Goal: Task Accomplishment & Management: Manage account settings

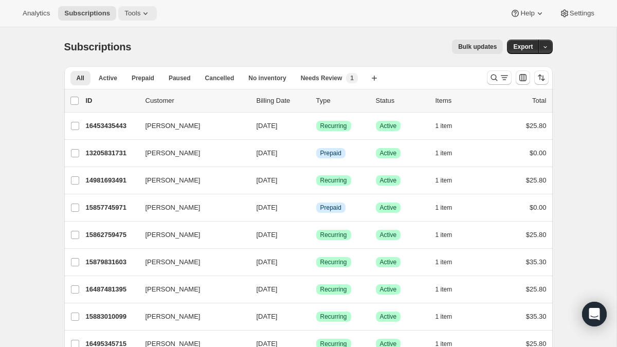
click at [147, 14] on icon at bounding box center [145, 13] width 10 height 10
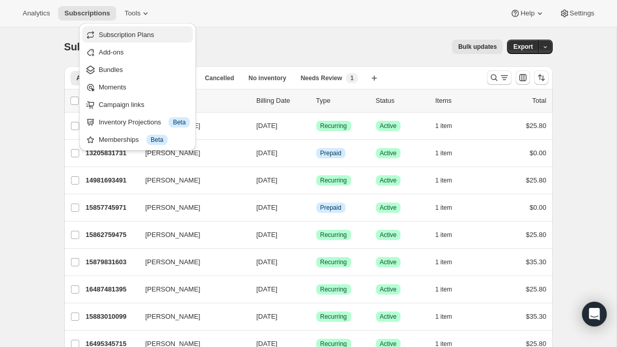
click at [136, 38] on span "Subscription Plans" at bounding box center [127, 35] width 56 height 8
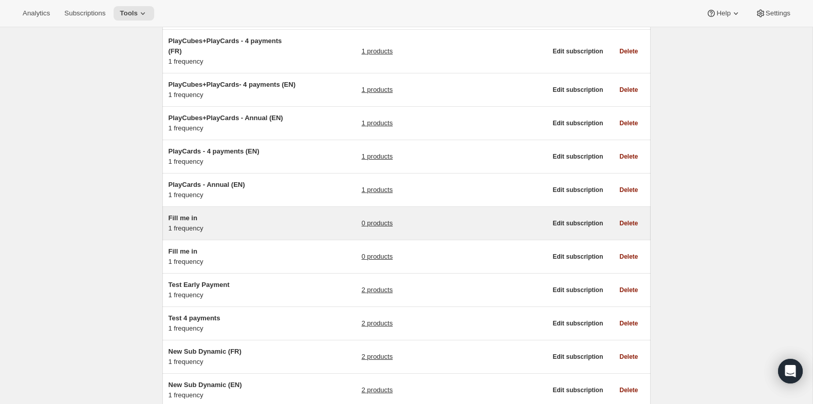
scroll to position [193, 0]
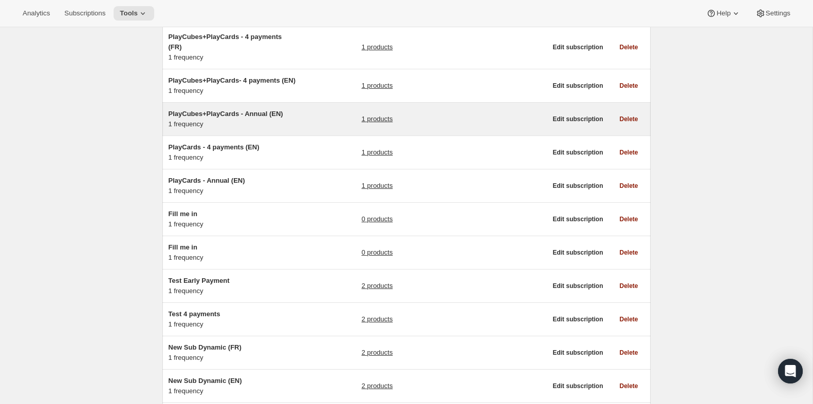
click at [231, 118] on span "PlayCubes+PlayCards - Annual (EN)" at bounding box center [226, 114] width 115 height 8
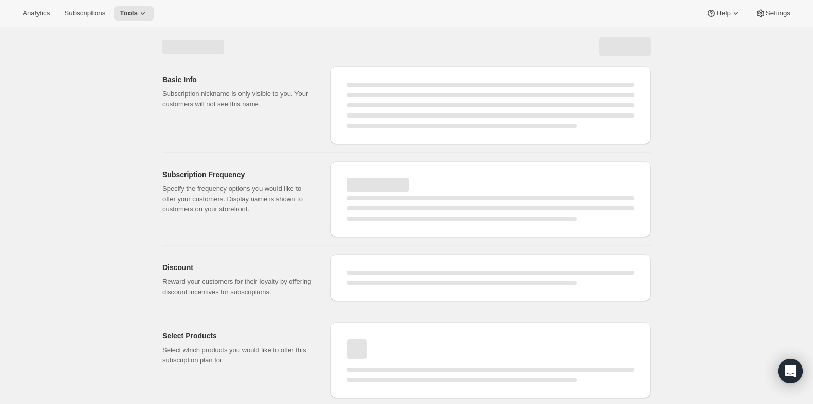
select select "WEEK"
select select "MONTH"
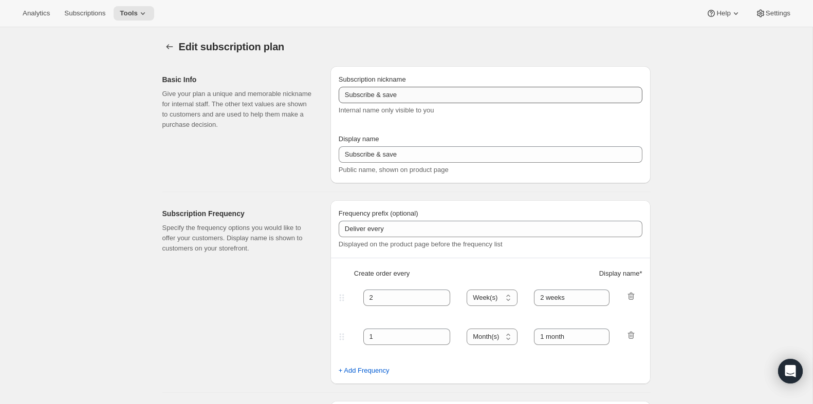
type input "PlayCubes+PlayCards - Annual (EN)"
type input "Annual (1 Payment for the Year - SAVE 25%)"
select select "ENABLED"
select select "MONTH"
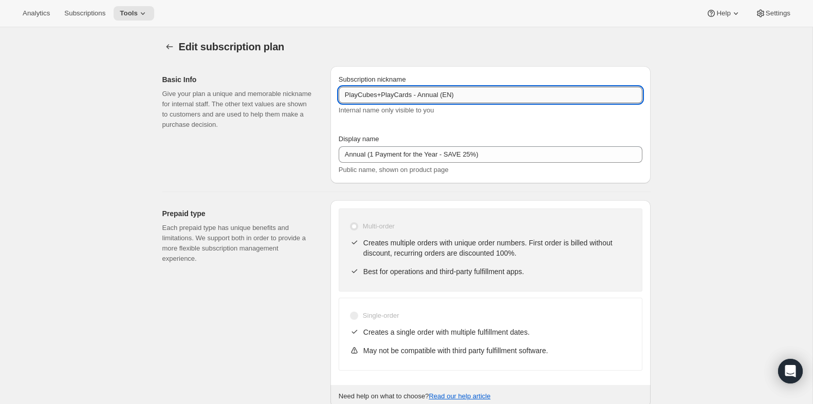
click at [466, 94] on input "PlayCubes+PlayCards - Annual (EN)" at bounding box center [491, 95] width 304 height 16
click at [164, 45] on icon "Subscription plans" at bounding box center [169, 47] width 10 height 10
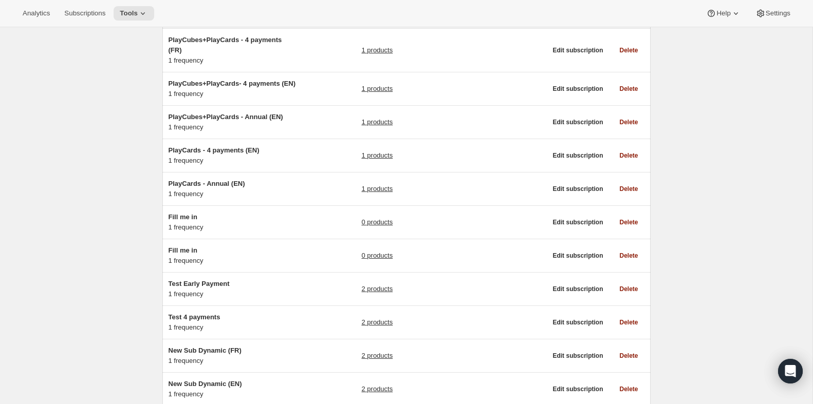
scroll to position [191, 0]
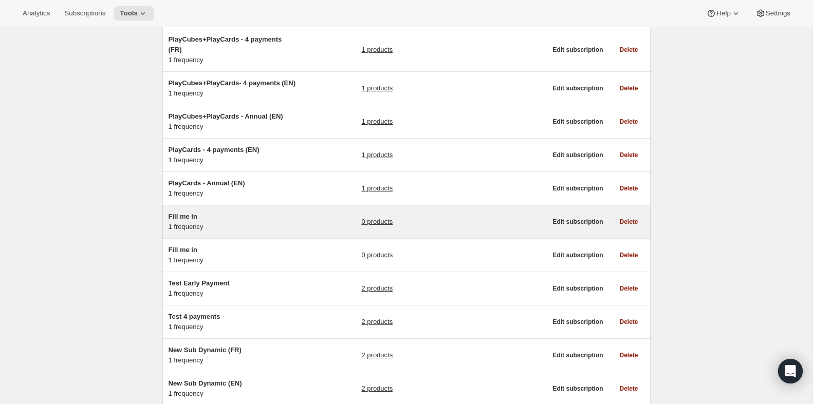
click at [213, 222] on h5 "Fill me in" at bounding box center [233, 217] width 128 height 10
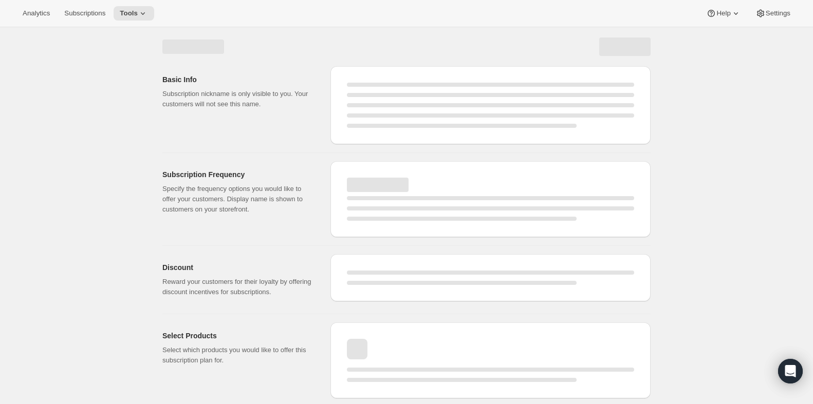
select select "WEEK"
select select "MONTH"
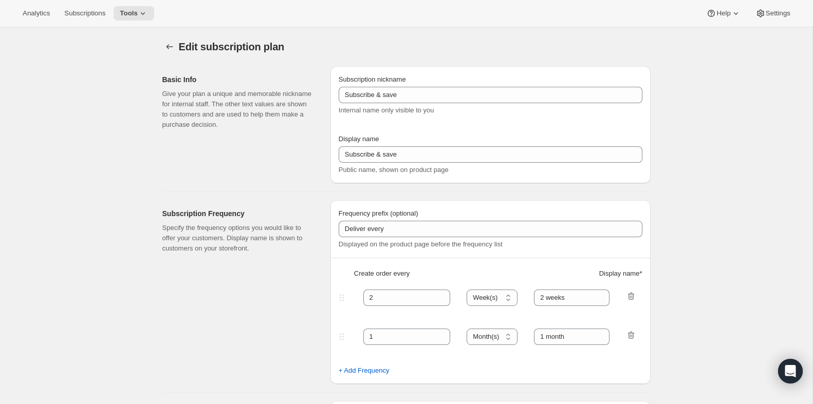
type input "Fill me in"
type input "Subscribe & Save"
select select "ENABLED"
select select "MONTH"
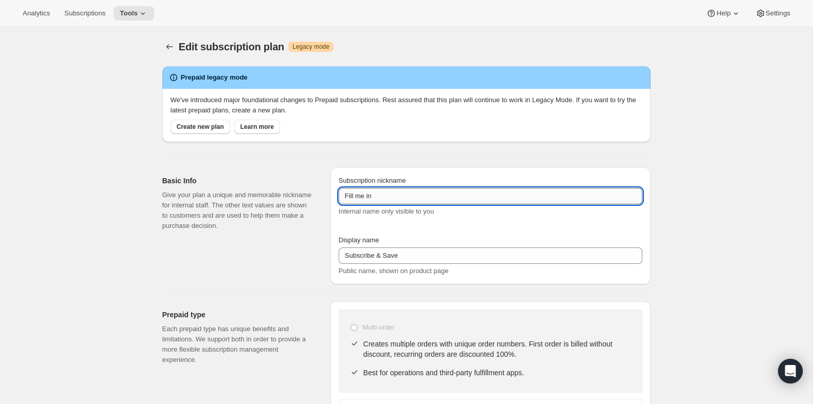
click at [414, 197] on input "Fill me in" at bounding box center [491, 196] width 304 height 16
paste input "PlayCubes+PlayCards - Annual (EN)"
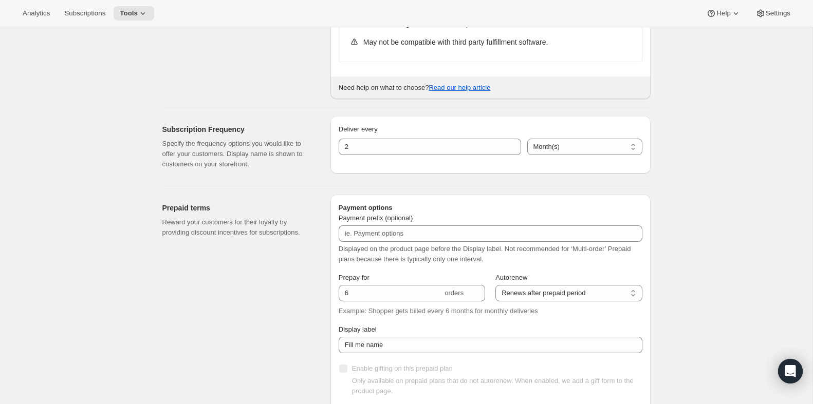
scroll to position [411, 0]
type input "PlayCubes+PlayCards - Annual (EN, USD)"
drag, startPoint x: 360, startPoint y: 146, endPoint x: 330, endPoint y: 146, distance: 29.8
click at [330, 146] on div "Deliver every 2 Day(s) Week(s) Month(s) Year(s) Month(s)" at bounding box center [490, 144] width 320 height 58
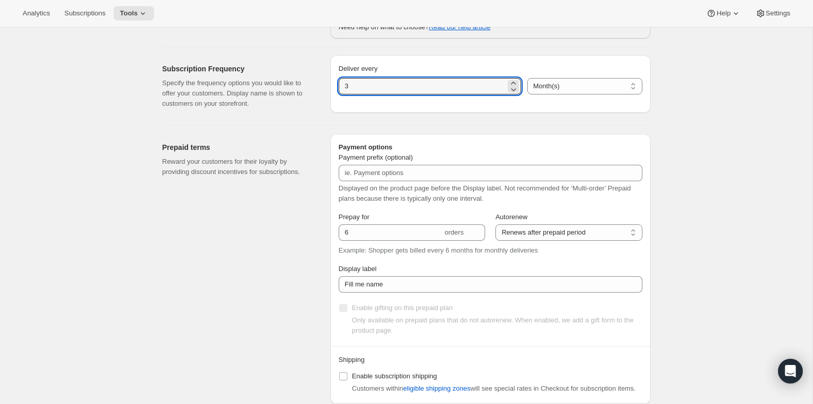
scroll to position [523, 0]
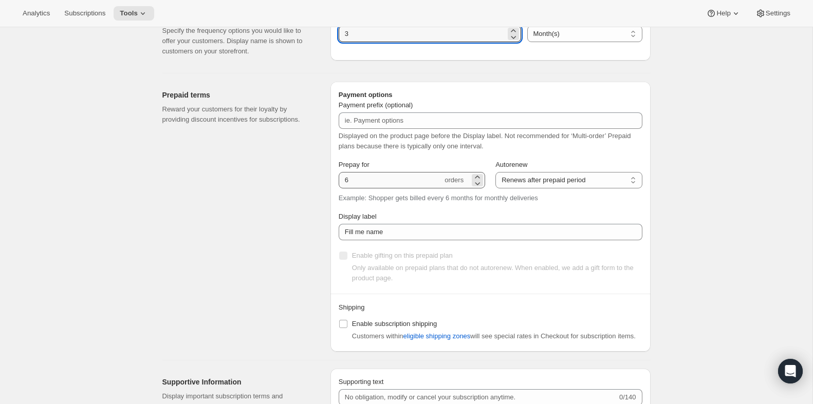
type input "3"
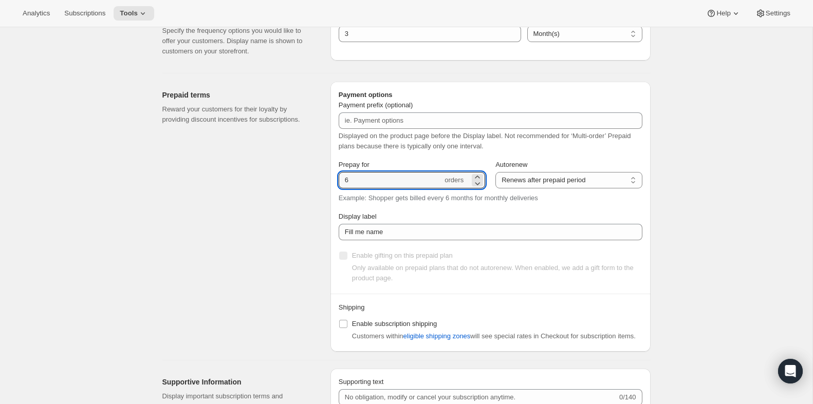
drag, startPoint x: 363, startPoint y: 181, endPoint x: 321, endPoint y: 178, distance: 42.3
click at [321, 178] on div "Prepaid terms Reward your customers for their loyalty by providing discount inc…" at bounding box center [402, 212] width 496 height 279
type input "4"
click at [264, 180] on div "Prepaid terms Reward your customers for their loyalty by providing discount inc…" at bounding box center [242, 217] width 160 height 270
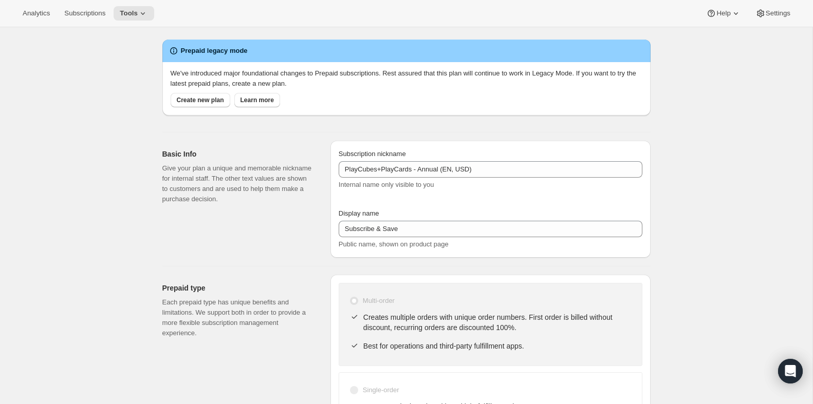
scroll to position [0, 0]
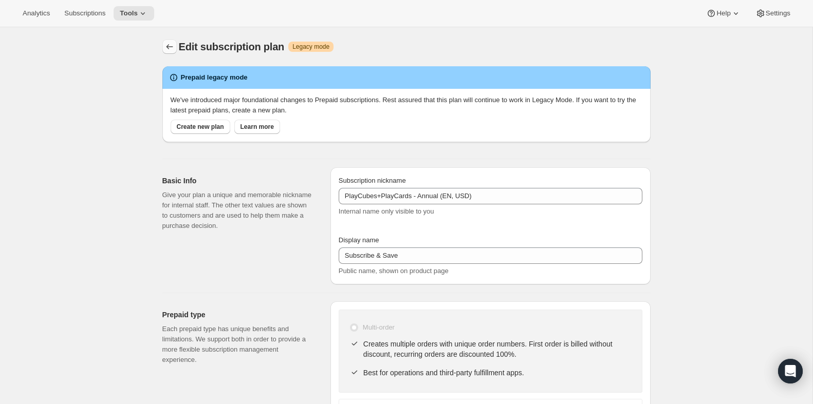
click at [171, 48] on icon "Subscription plans" at bounding box center [169, 47] width 10 height 10
type input "Fill me in"
type input "6"
type input "2"
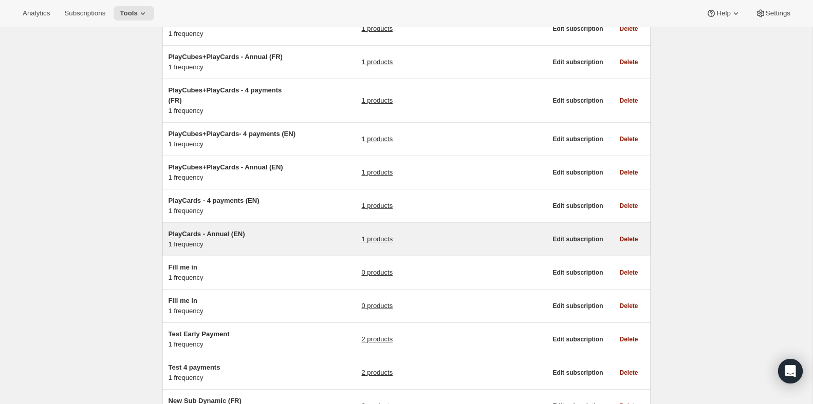
scroll to position [137, 0]
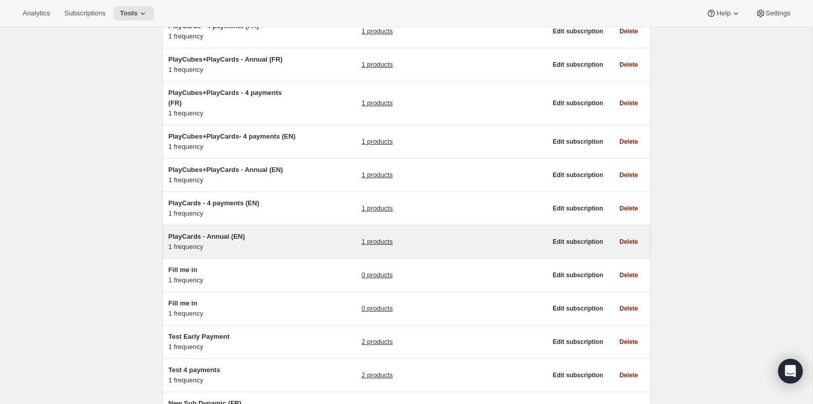
click at [222, 239] on div "PlayCards - Annual (EN) 1 frequency 1 products Edit subscription Delete" at bounding box center [406, 242] width 488 height 33
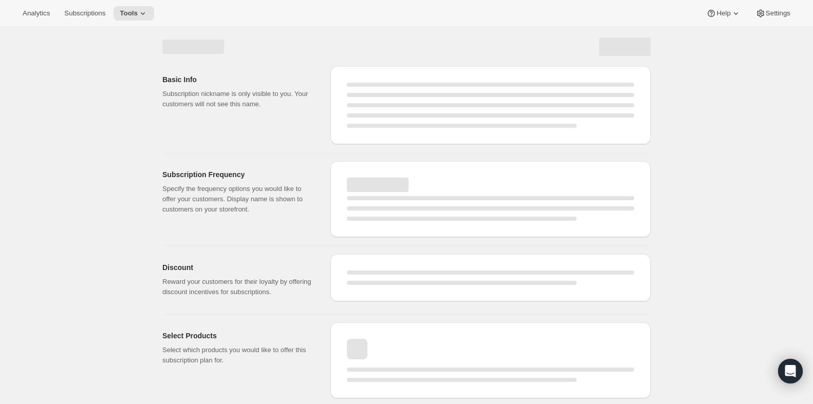
select select "WEEK"
select select "MONTH"
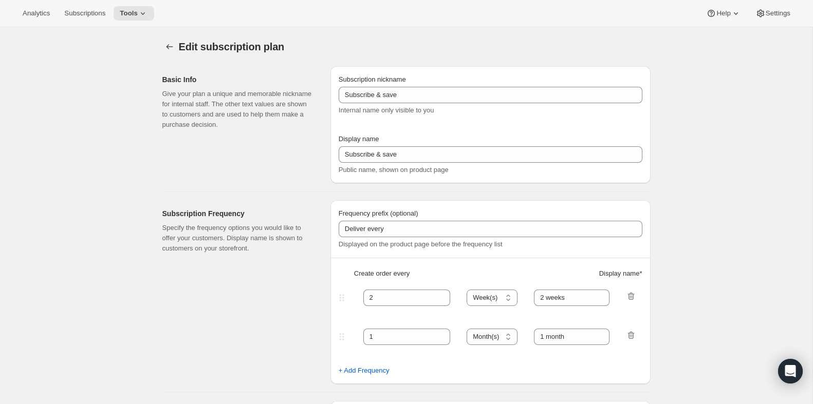
type input "PlayCards - Annual (EN)"
type input "Annual (1 Payment for the Year - SAVE 25%)"
select select "ENABLED"
select select "MONTH"
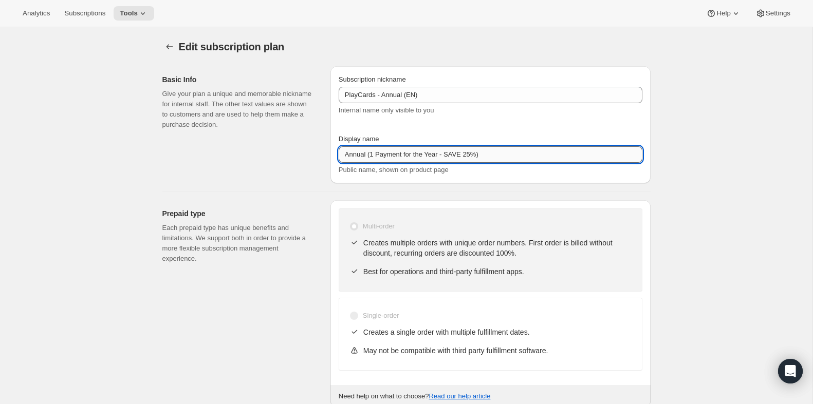
click at [519, 152] on input "Annual (1 Payment for the Year - SAVE 25%)" at bounding box center [491, 154] width 304 height 16
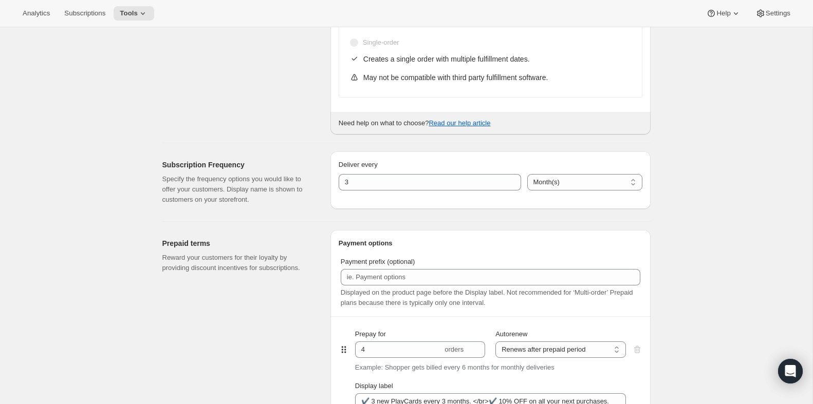
scroll to position [285, 0]
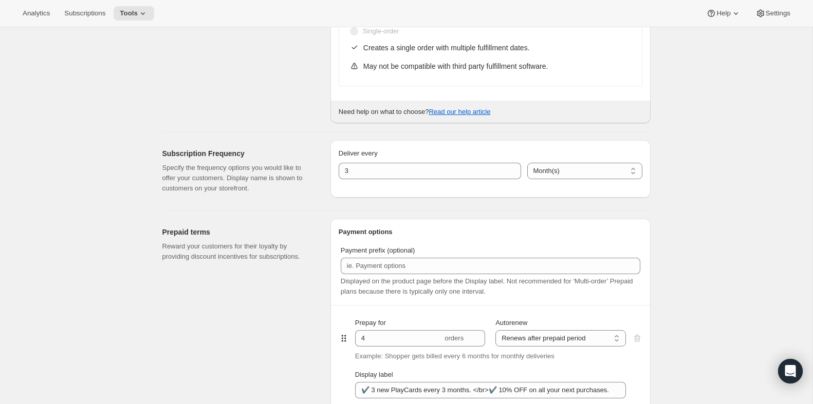
click at [262, 112] on div "Prepaid type Each prepaid type has unique benefits and limitations. We support …" at bounding box center [242, 20] width 160 height 208
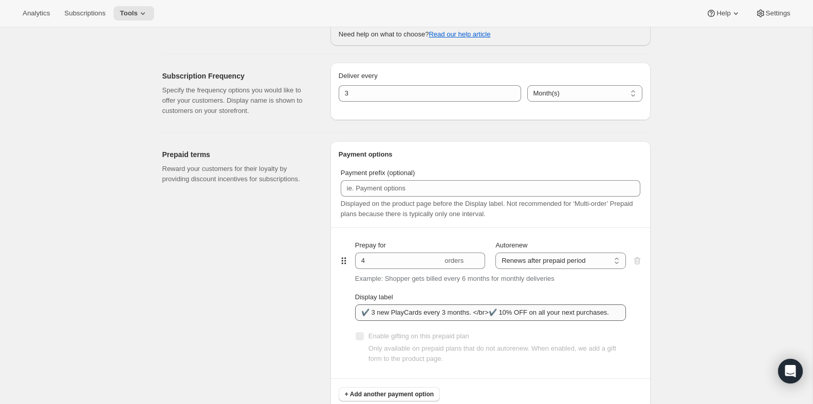
scroll to position [365, 0]
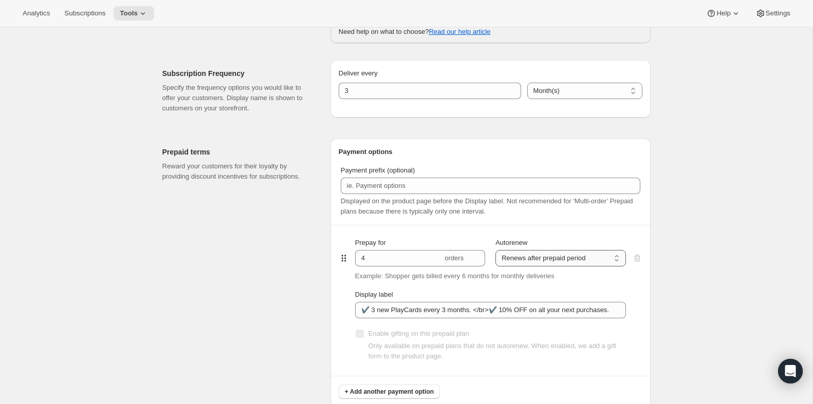
click at [534, 260] on select "Does not autorenew Renews after prepaid period" at bounding box center [560, 258] width 130 height 16
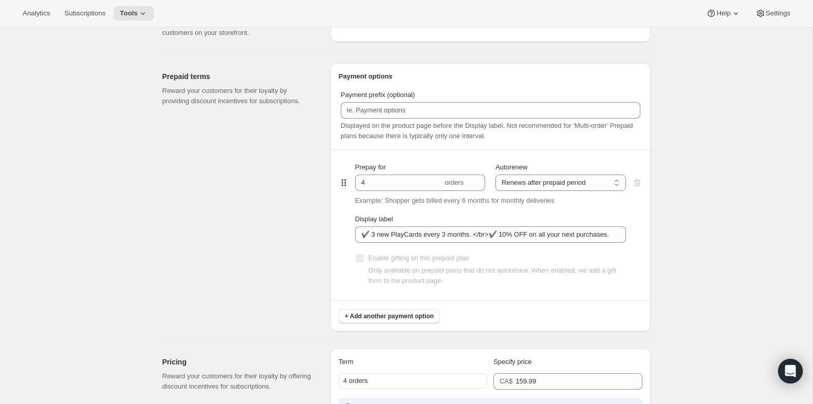
scroll to position [442, 0]
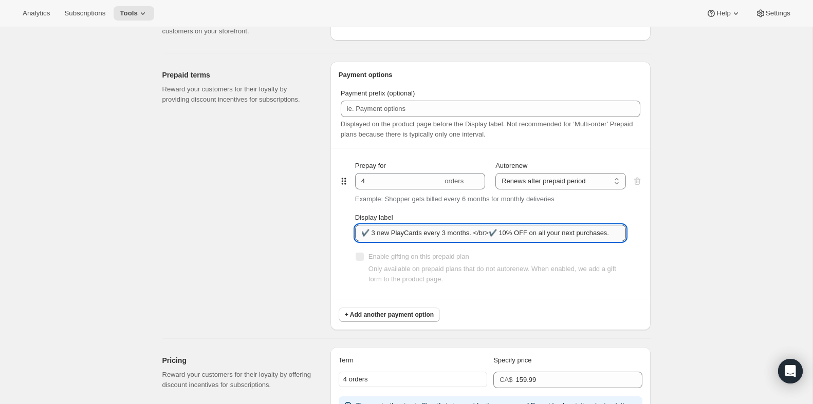
click at [445, 239] on input "✔️ 3 new PlayCards every 3 months. </br>✔️ 10% OFF on all your next purchases." at bounding box center [490, 233] width 271 height 16
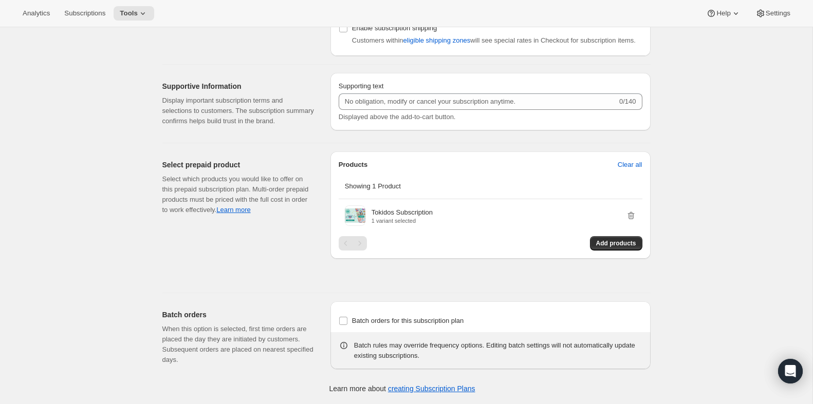
scroll to position [915, 0]
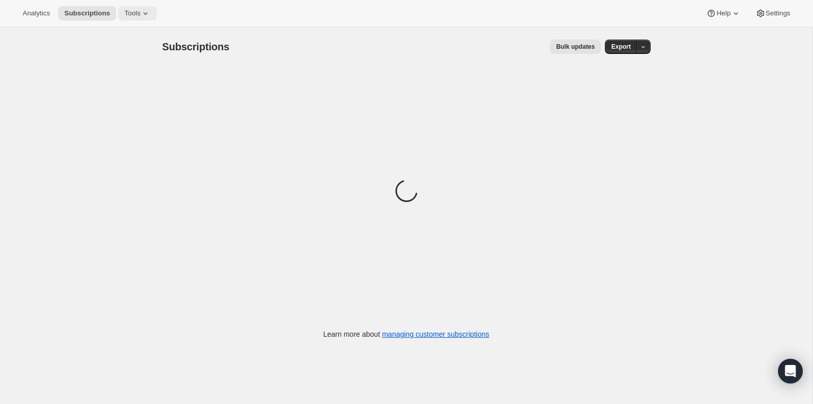
click at [136, 12] on span "Tools" at bounding box center [132, 13] width 16 height 8
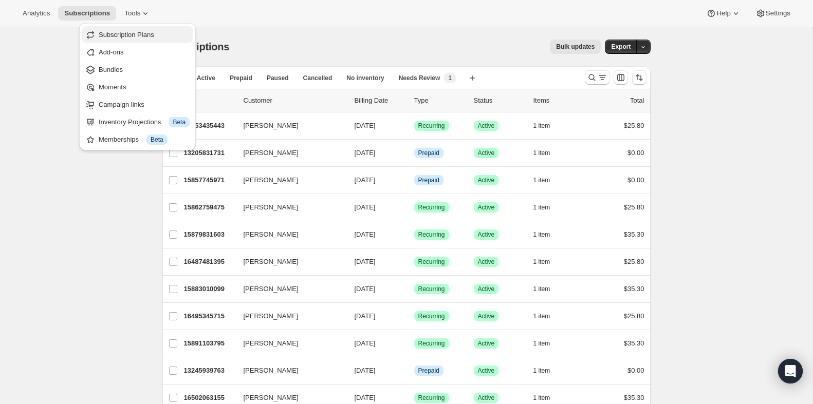
click at [126, 33] on span "Subscription Plans" at bounding box center [127, 35] width 56 height 8
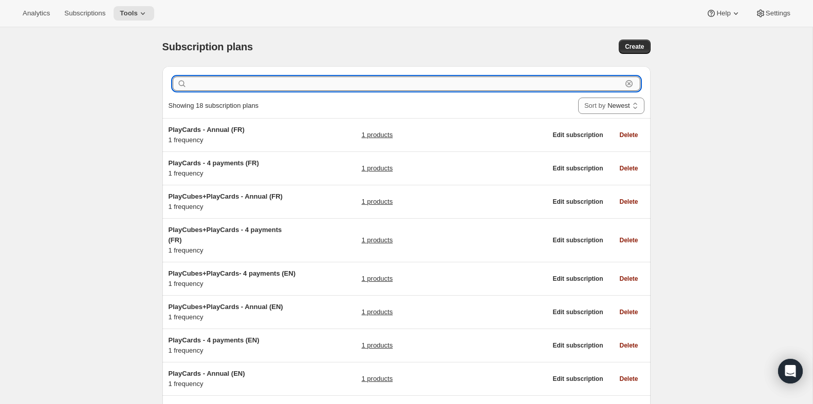
click at [198, 81] on input "text" at bounding box center [405, 84] width 433 height 14
paste input "Starter Bundle PlayCards (5-8)"
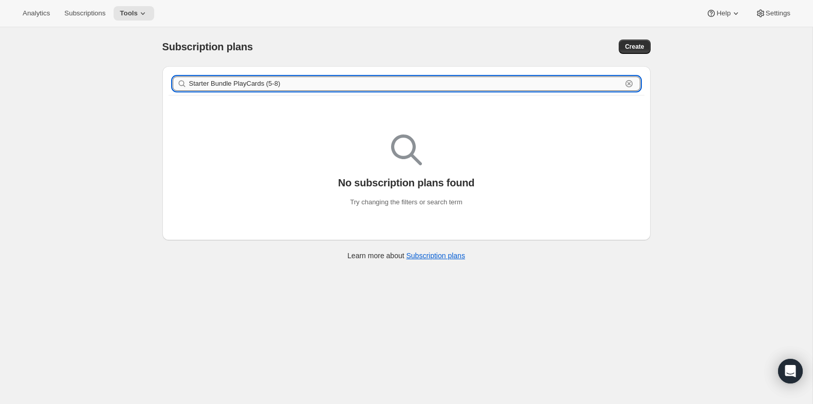
drag, startPoint x: 268, startPoint y: 83, endPoint x: 316, endPoint y: 85, distance: 47.8
click at [316, 85] on input "Starter Bundle PlayCards (5-8)" at bounding box center [405, 84] width 433 height 14
type input "Starter Bundle PlayCards"
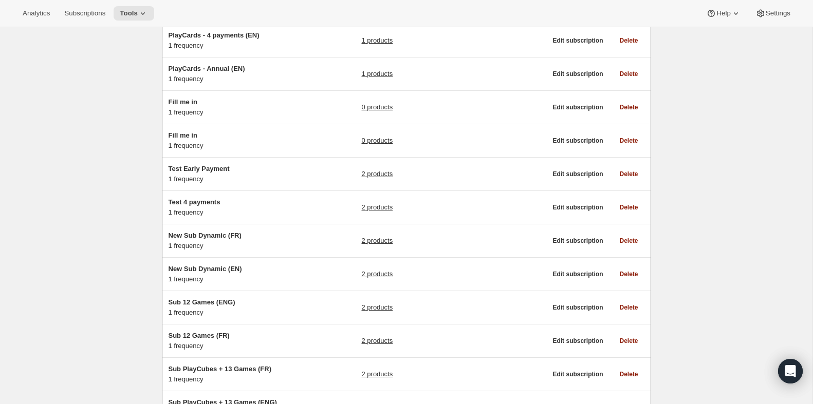
scroll to position [307, 0]
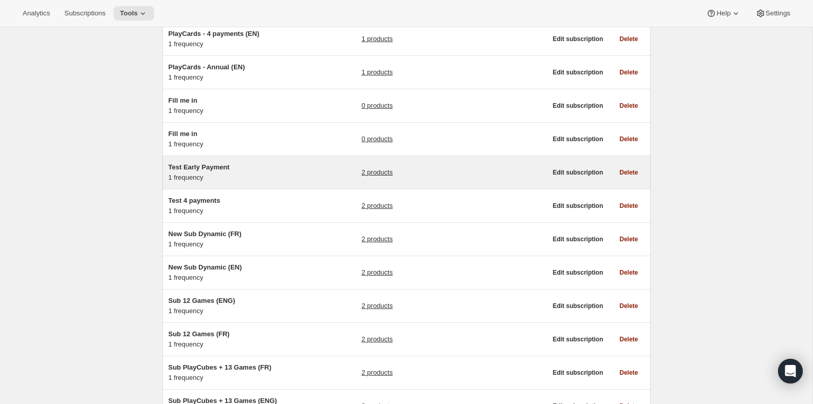
click at [223, 183] on div "Test Early Payment 1 frequency" at bounding box center [233, 172] width 128 height 21
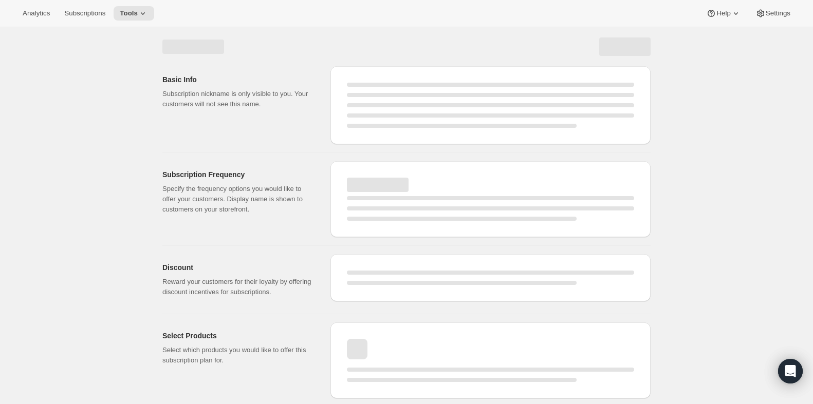
select select "WEEK"
select select "MONTH"
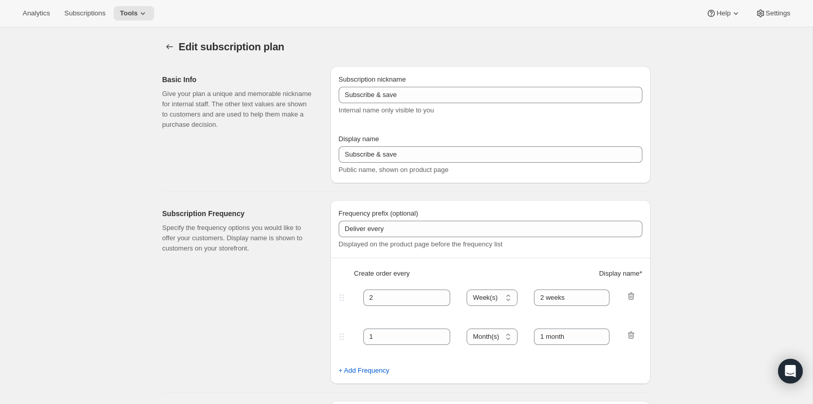
type input "Test Early Payment"
select select "MONTH"
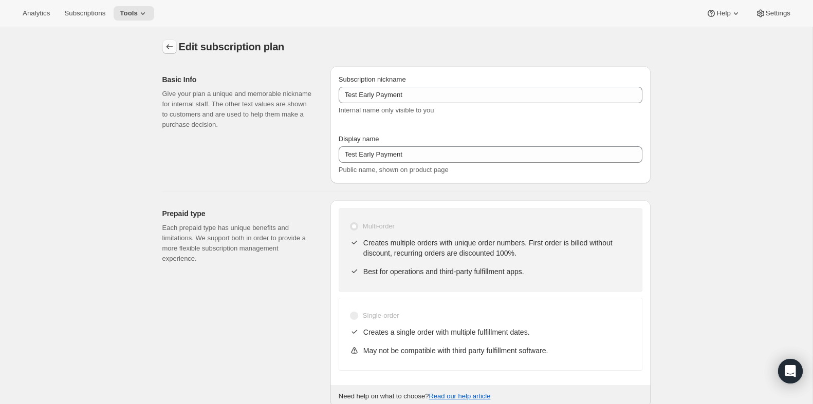
click at [166, 44] on icon "Subscription plans" at bounding box center [169, 47] width 10 height 10
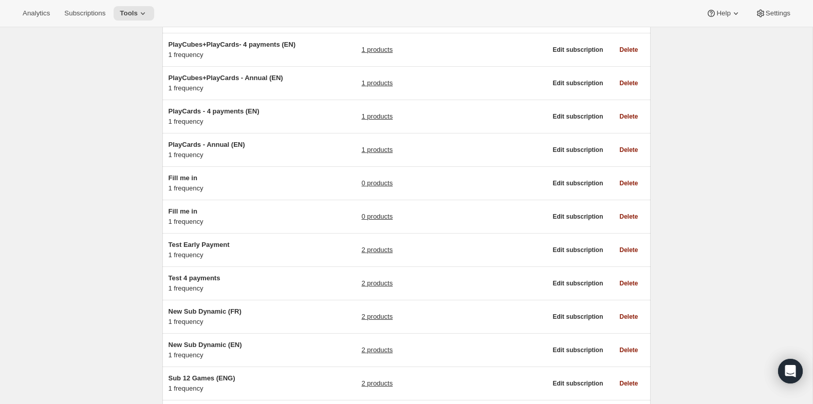
scroll to position [403, 0]
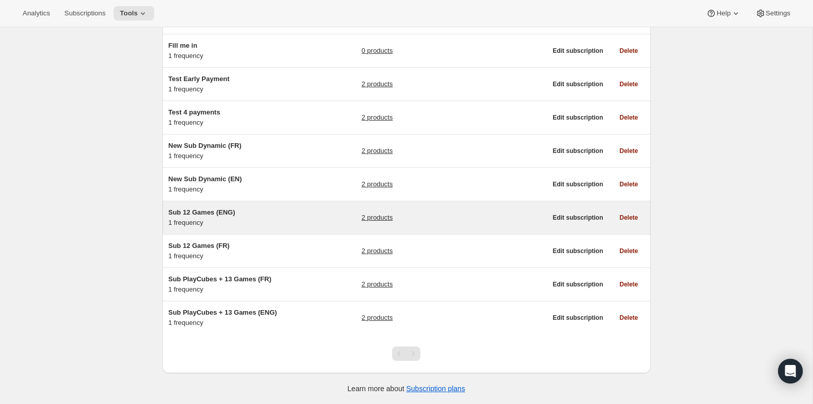
click at [204, 212] on span "Sub 12 Games (ENG)" at bounding box center [202, 213] width 67 height 8
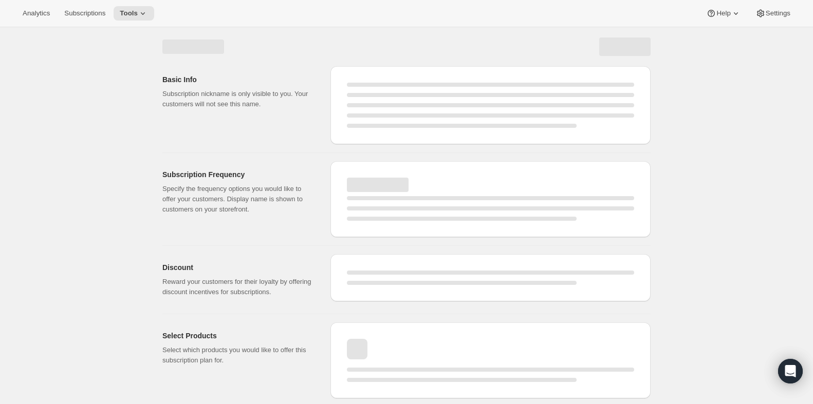
select select "WEEK"
select select "MONTH"
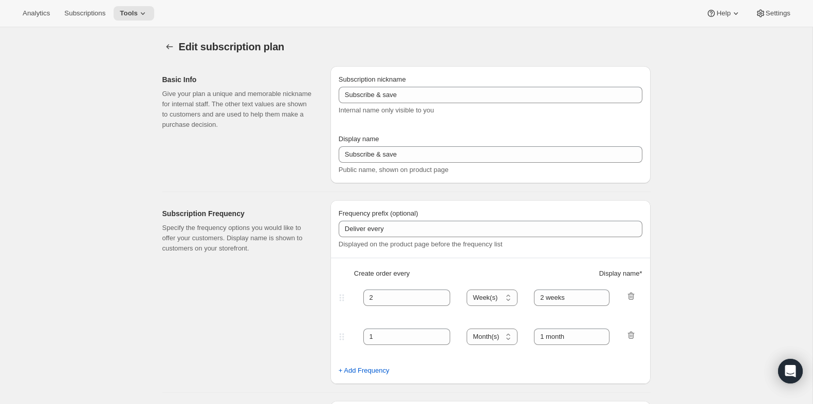
type input "Sub 12 Games (ENG)"
type input "Subscribe & Save"
type input "Renews yearly. Cancel anytime."
select select "ENABLED"
select select "MONTH"
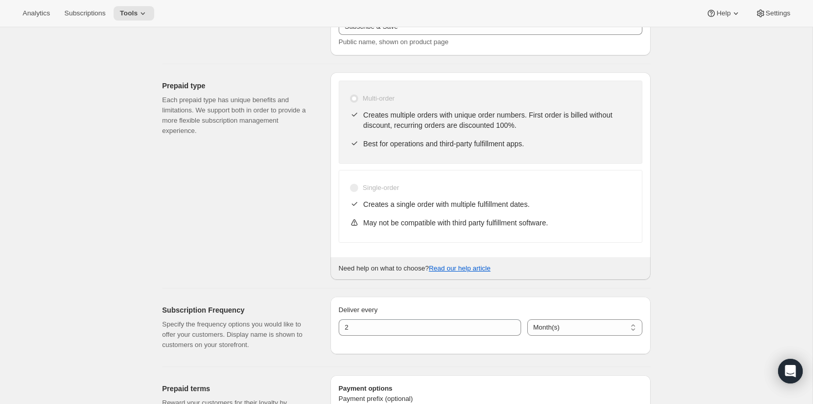
scroll to position [278, 0]
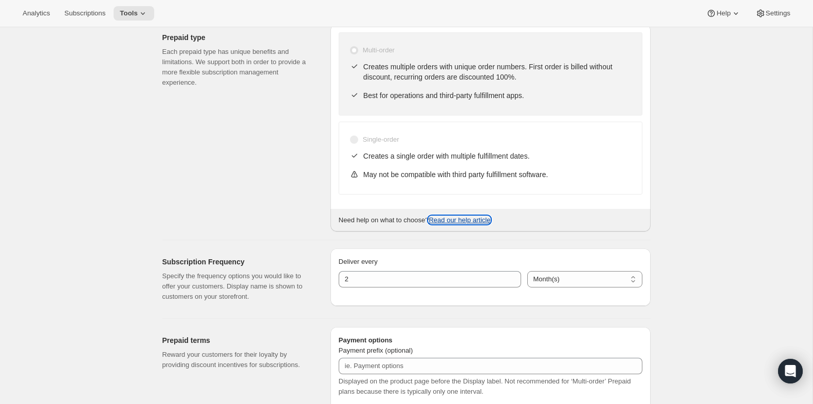
click at [473, 219] on link "Read our help article" at bounding box center [460, 220] width 62 height 8
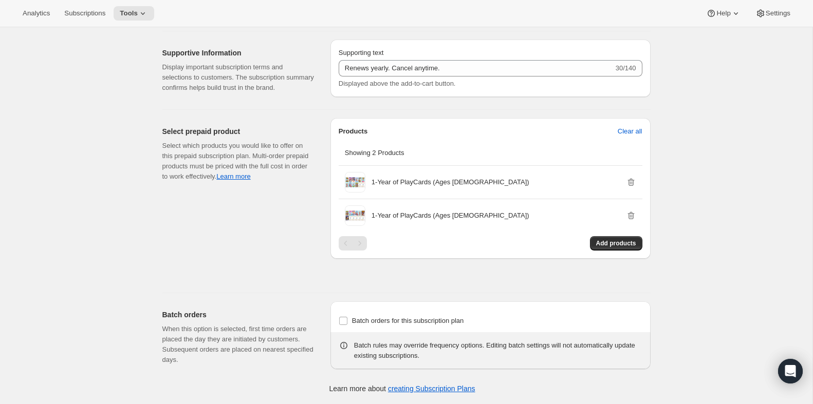
scroll to position [857, 0]
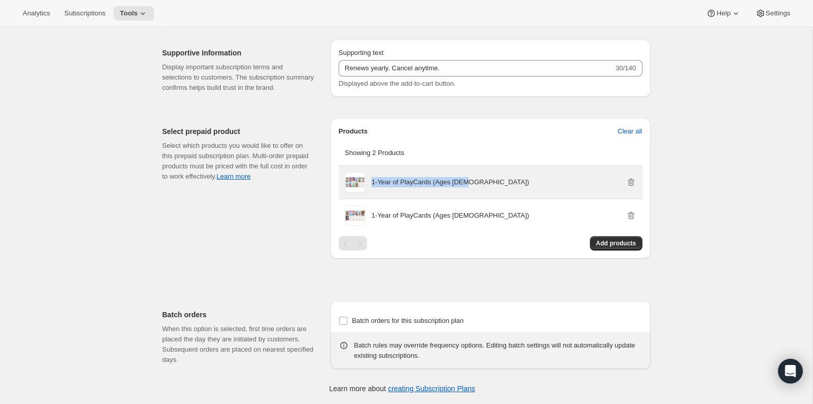
drag, startPoint x: 489, startPoint y: 199, endPoint x: 371, endPoint y: 200, distance: 118.2
click at [372, 188] on div "1-Year of PlayCards (Ages 3-5)" at bounding box center [504, 182] width 265 height 10
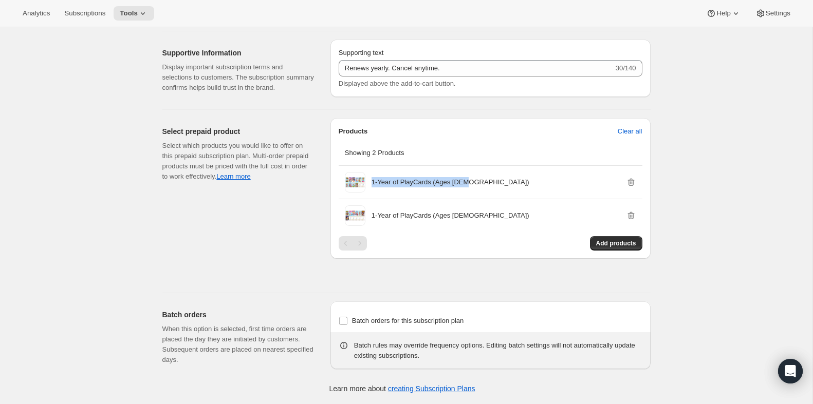
copy p "1-Year of PlayCards (Ages 3-5)"
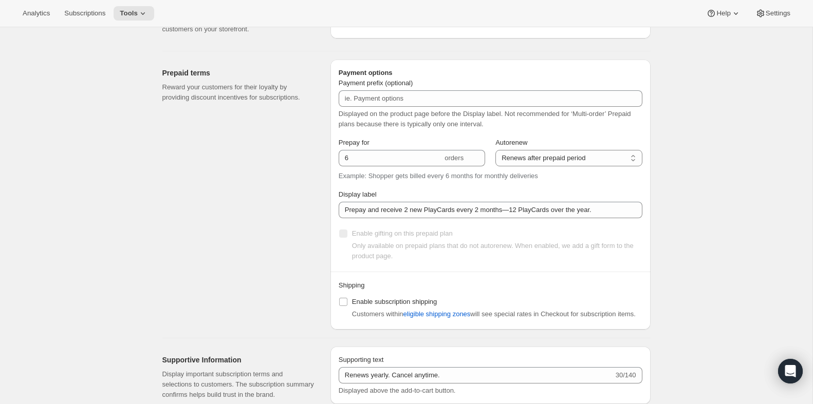
scroll to position [0, 0]
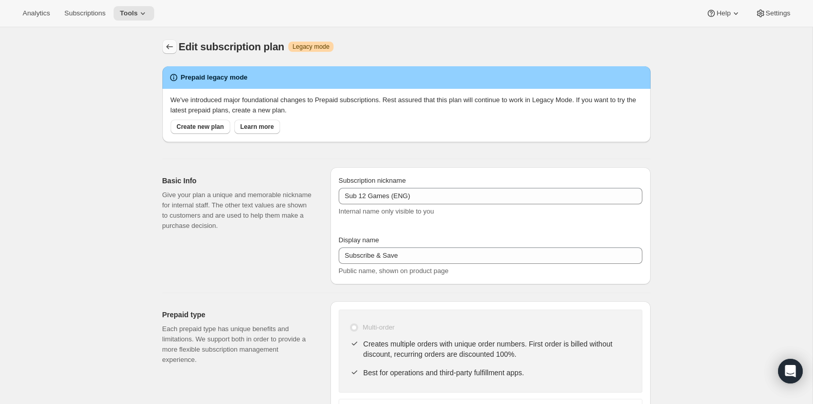
click at [164, 47] on icon "Subscription plans" at bounding box center [169, 47] width 10 height 10
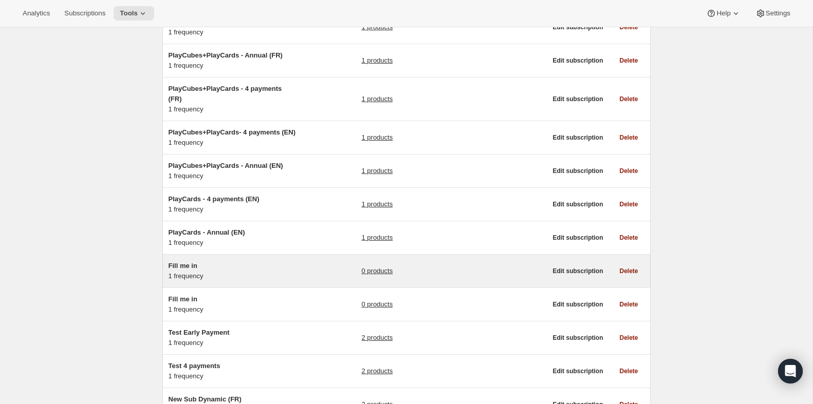
scroll to position [140, 0]
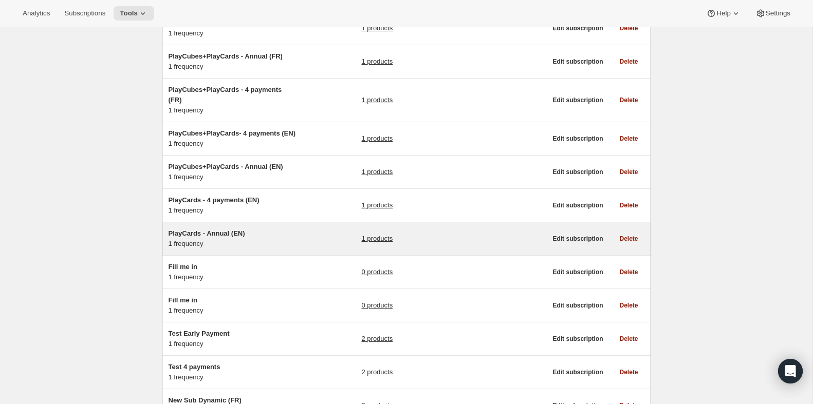
click at [228, 237] on span "PlayCards - Annual (EN)" at bounding box center [207, 234] width 77 height 8
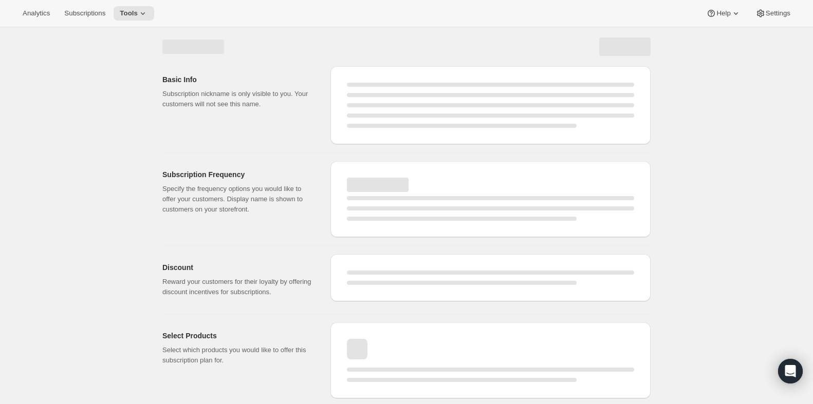
select select "WEEK"
select select "MONTH"
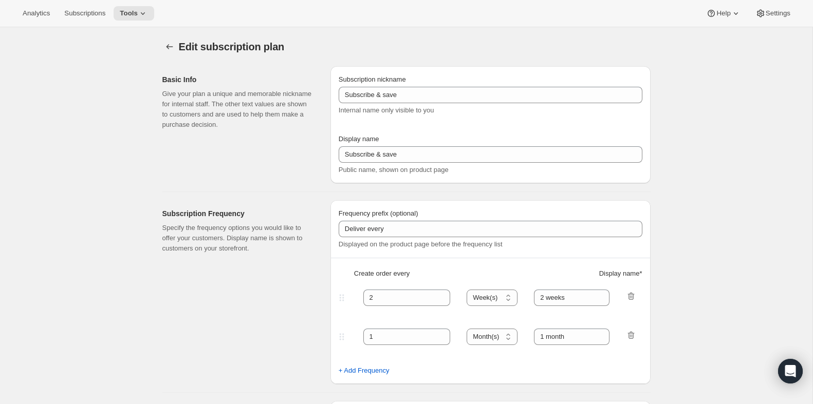
type input "PlayCards - Annual (EN)"
type input "Annual (1 Payment for the Year - SAVE 25%)"
select select "ENABLED"
select select "MONTH"
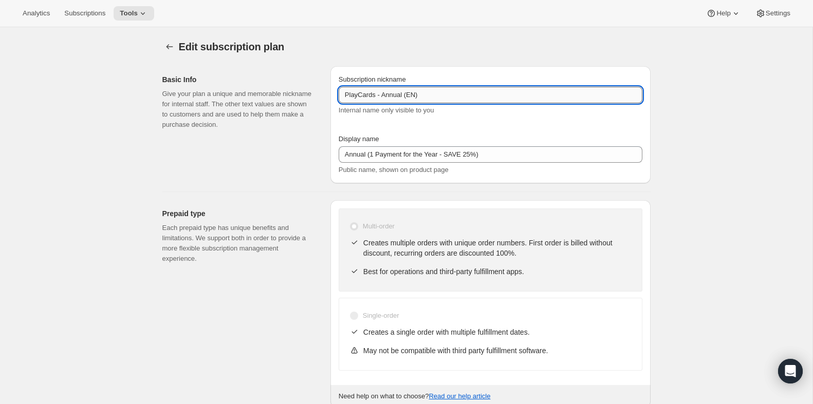
click at [483, 94] on input "PlayCards - Annual (EN)" at bounding box center [491, 95] width 304 height 16
click at [167, 45] on icon "Subscription plans" at bounding box center [169, 47] width 10 height 10
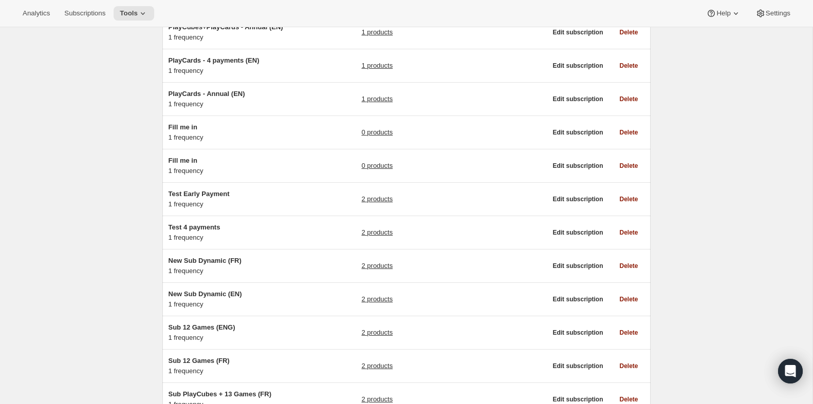
scroll to position [282, 0]
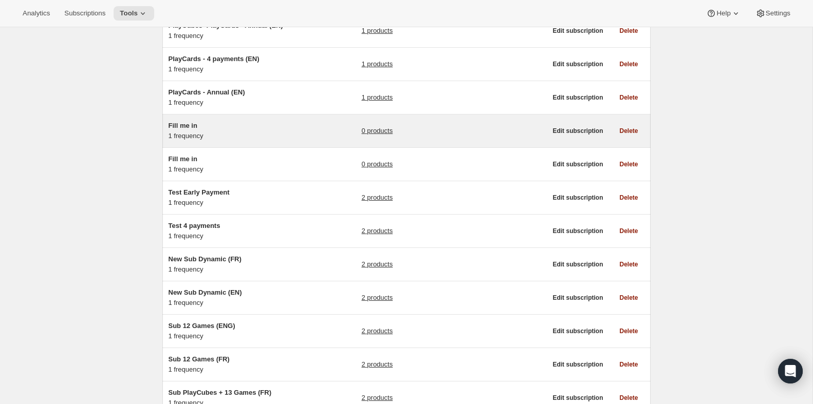
click at [201, 141] on div "Fill me in 1 frequency" at bounding box center [233, 131] width 128 height 21
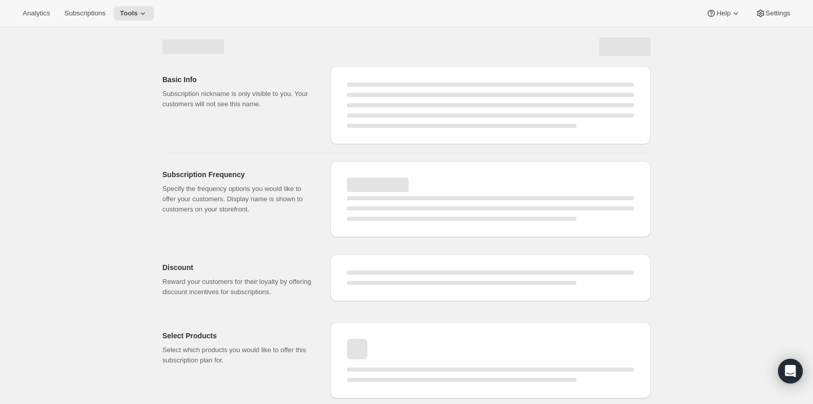
select select "WEEK"
select select "MONTH"
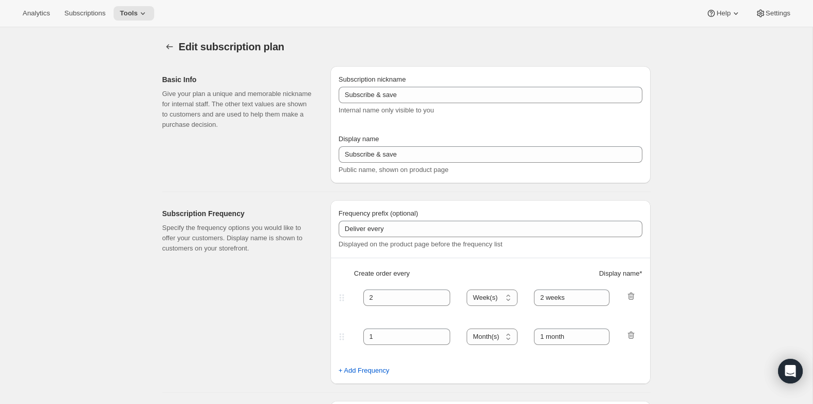
type input "Fill me in"
type input "Subscribe & Save"
select select "ENABLED"
select select "MONTH"
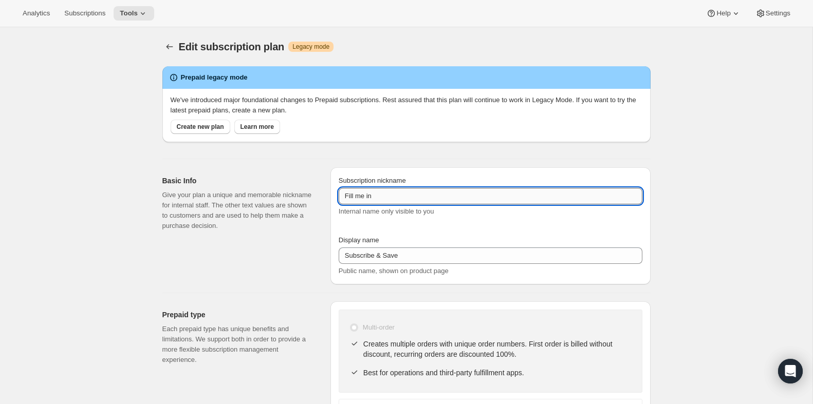
click at [404, 195] on input "Fill me in" at bounding box center [491, 196] width 304 height 16
paste input "PlayCards - Annual (EN)"
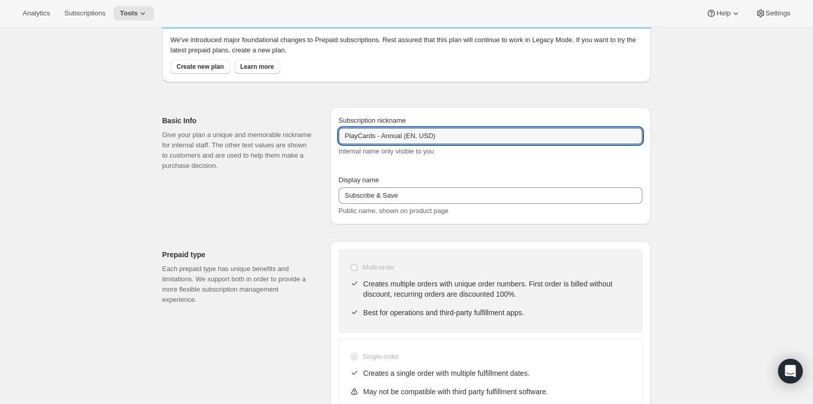
scroll to position [63, 0]
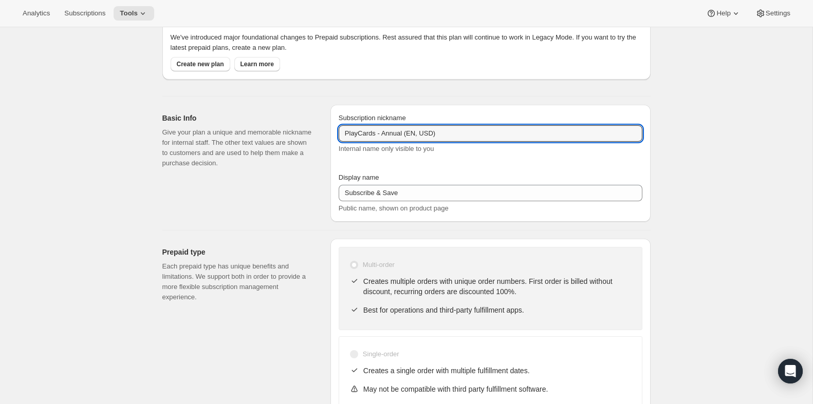
type input "PlayCards - Annual (EN, USD)"
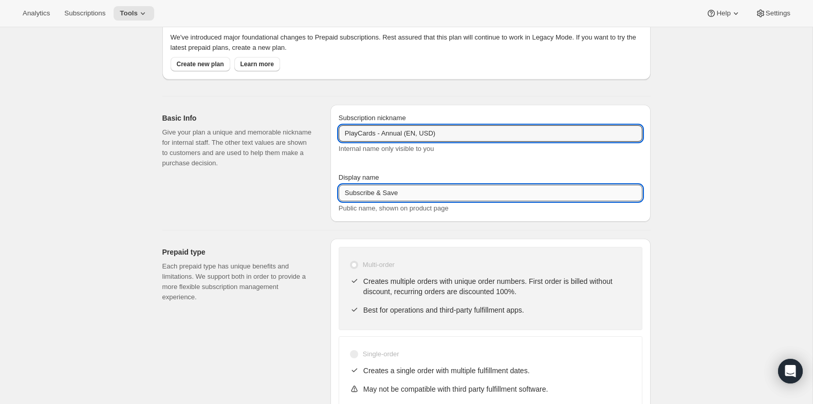
click at [438, 190] on input "Subscribe & Save" at bounding box center [491, 193] width 304 height 16
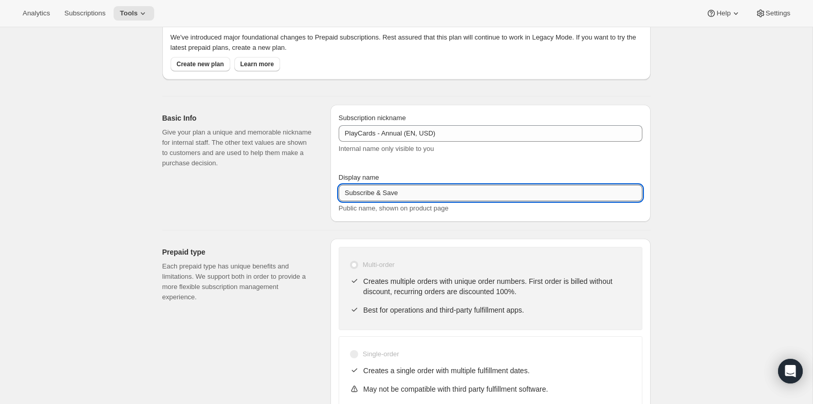
paste input "Annual (1 Payment for the Year - SAVE 25%)"
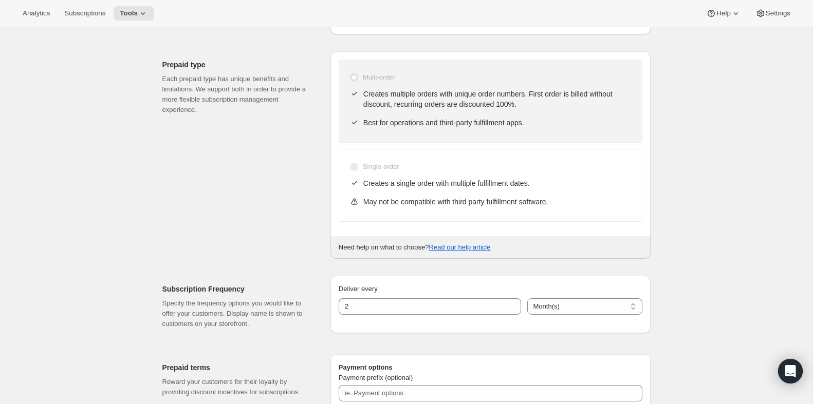
scroll to position [295, 0]
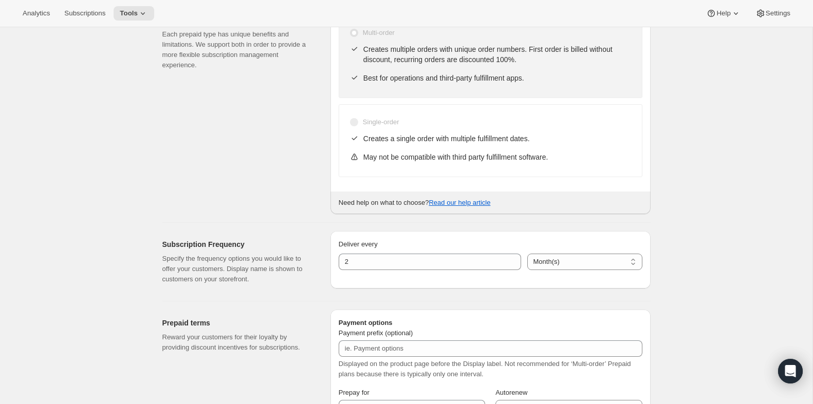
type input "Annual (1 Payment for the Year - SAVE 25%)"
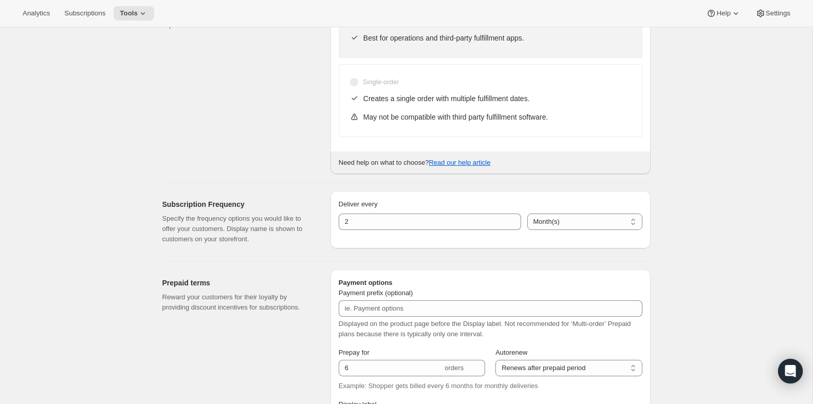
scroll to position [346, 0]
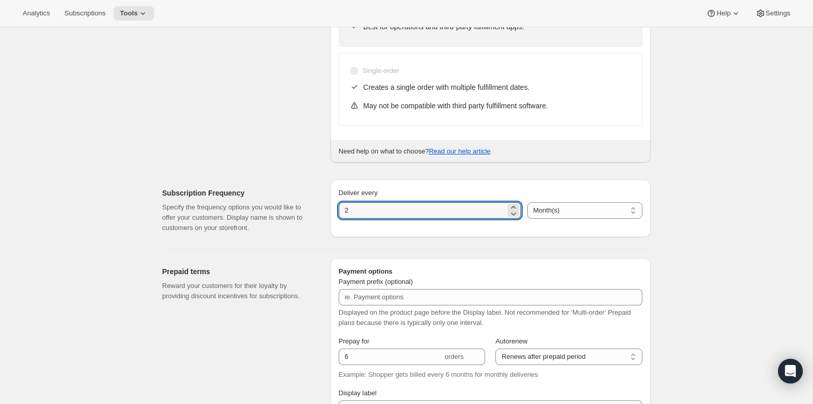
drag, startPoint x: 371, startPoint y: 213, endPoint x: 320, endPoint y: 211, distance: 50.4
click at [321, 212] on div "Subscription Frequency Specify the frequency options you would like to offer yo…" at bounding box center [402, 207] width 496 height 70
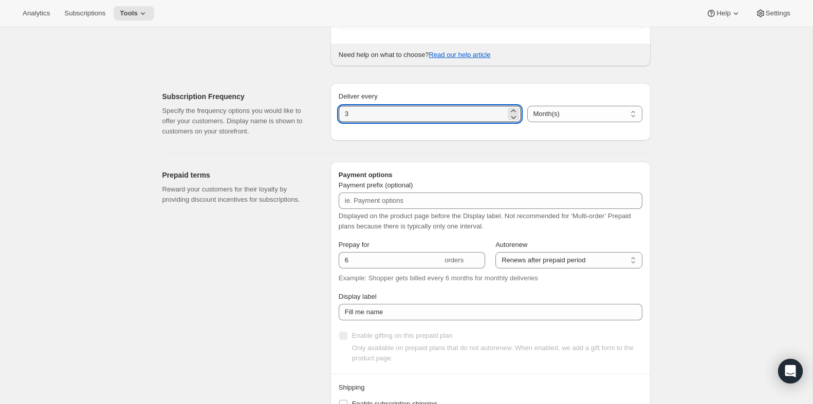
scroll to position [450, 0]
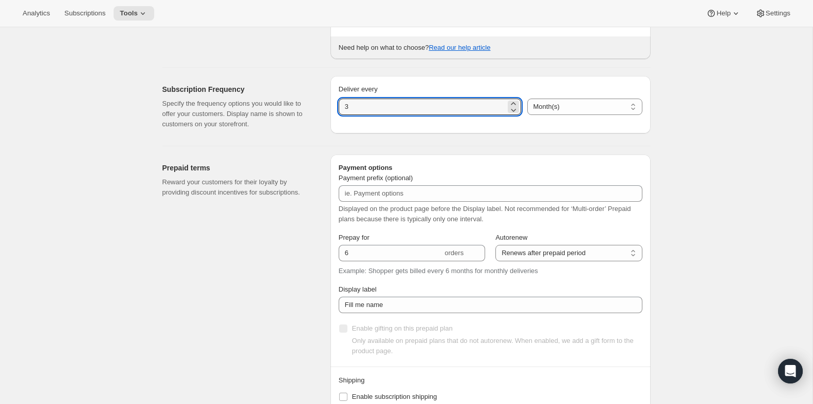
type input "3"
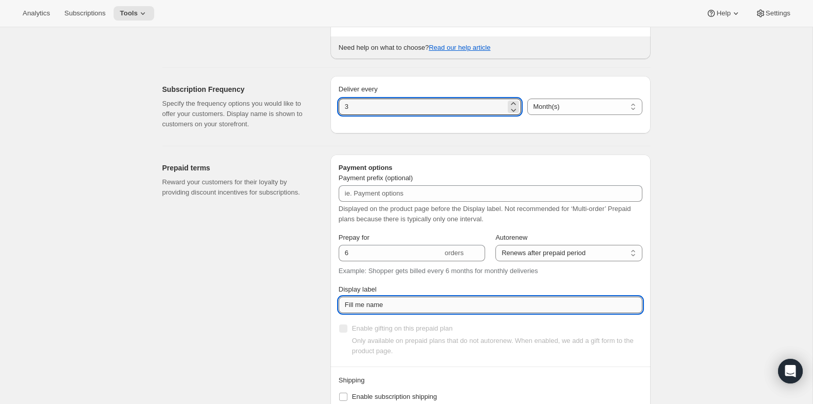
click at [389, 303] on input "Fill me name" at bounding box center [491, 305] width 304 height 16
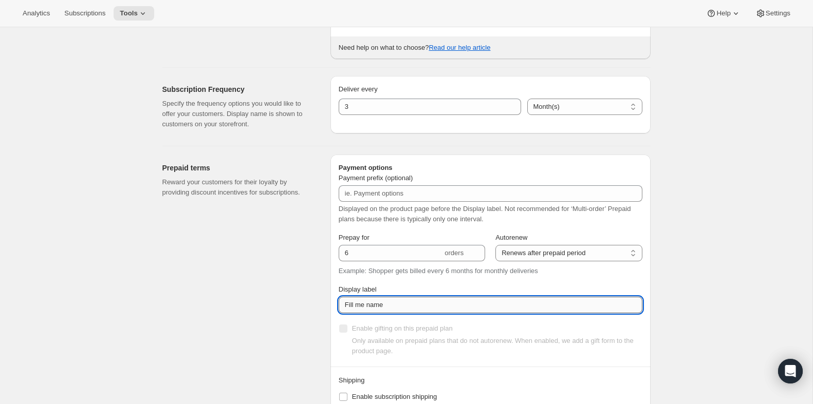
paste input "✔️ 3 new PlayCards every 3 months. </br>✔️ 10% OFF on all your next purchases."
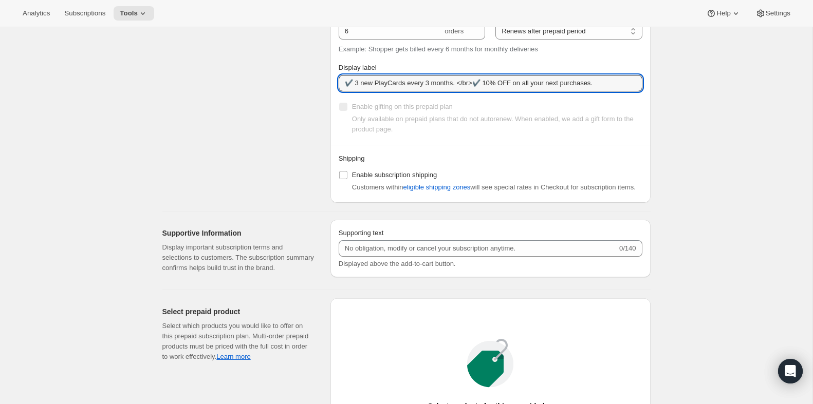
scroll to position [674, 0]
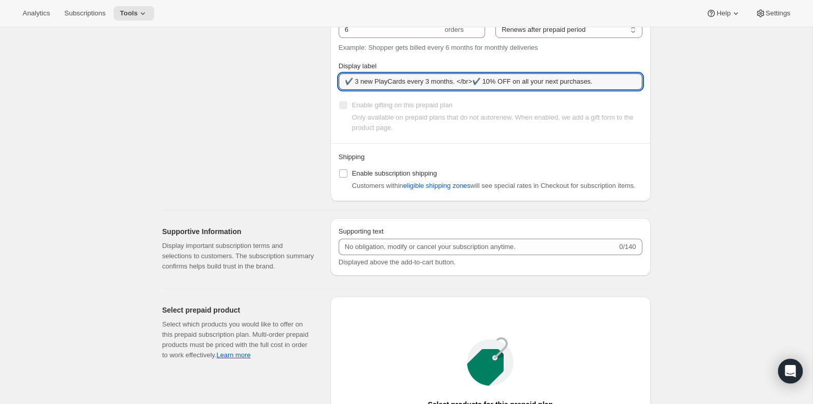
type input "✔️ 3 new PlayCards every 3 months. </br>✔️ 10% OFF on all your next purchases."
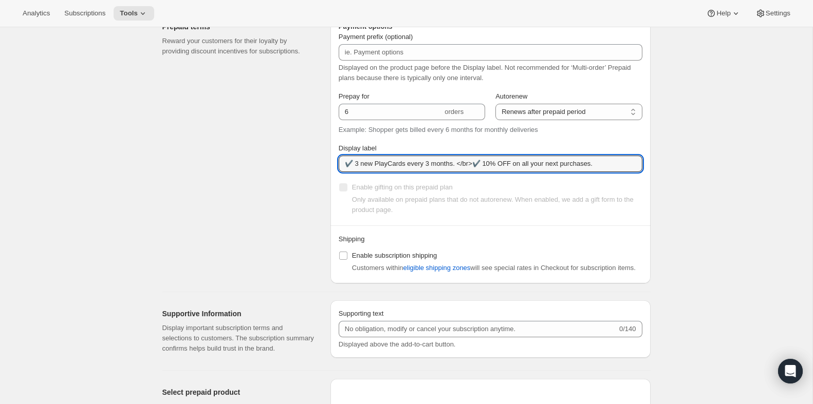
scroll to position [556, 0]
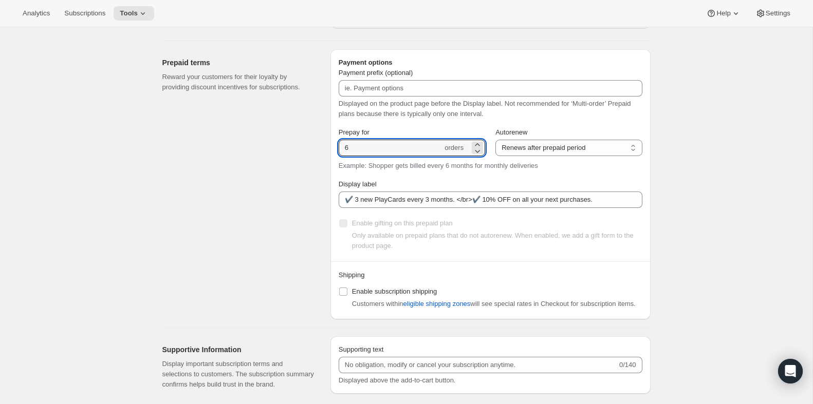
drag, startPoint x: 365, startPoint y: 150, endPoint x: 333, endPoint y: 146, distance: 33.0
click at [333, 146] on div "Payment options Payment prefix (optional) Displayed on the product page before …" at bounding box center [490, 184] width 320 height 270
type input "4"
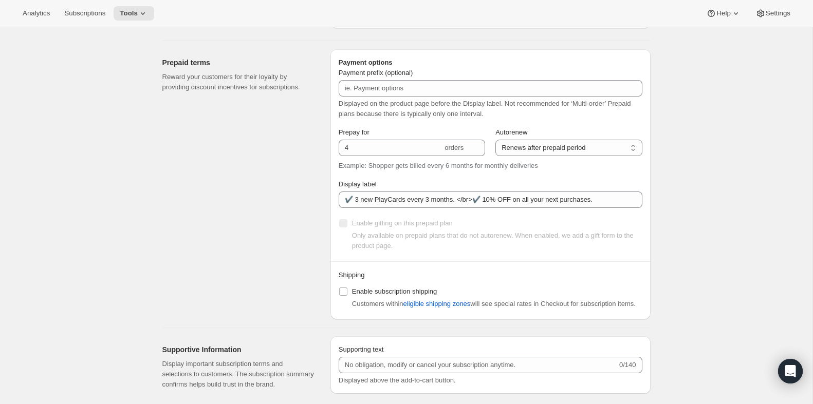
click at [265, 146] on div "Prepaid terms Reward your customers for their loyalty by providing discount inc…" at bounding box center [242, 184] width 160 height 270
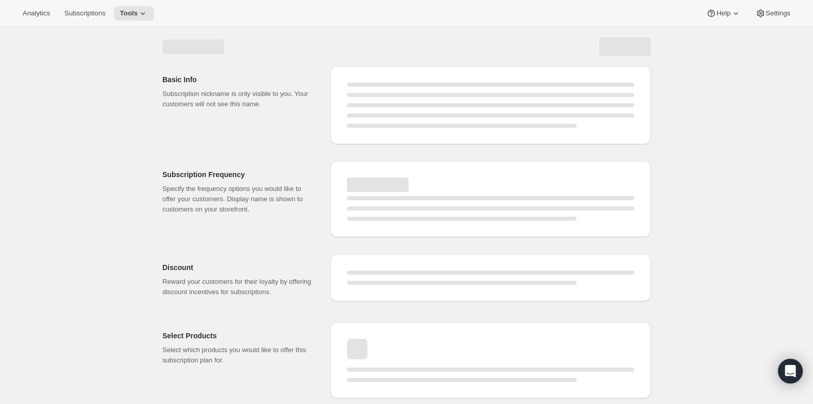
scroll to position [0, 0]
select select "MONTH"
select select "ENABLED"
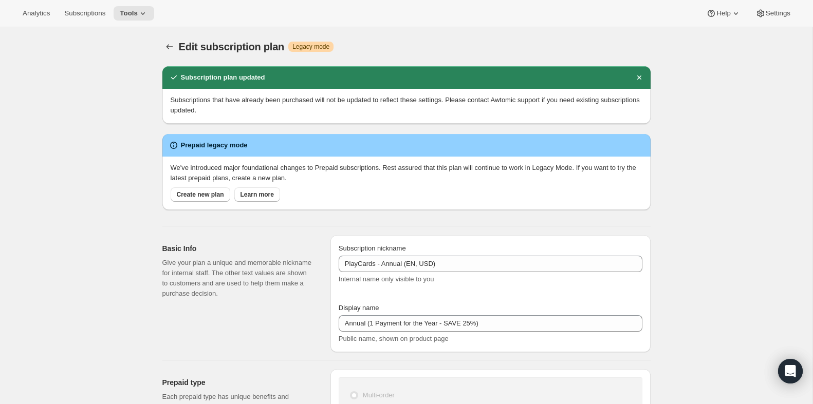
type input "PlayCards - Annual (EN, USD)"
type input "Annual (1 Payment for the Year - SAVE 25%)"
type input "3"
type input "4"
type input "✔️ 3 new PlayCards every 3 months. </br>✔️ 10% OFF on all your next purchases."
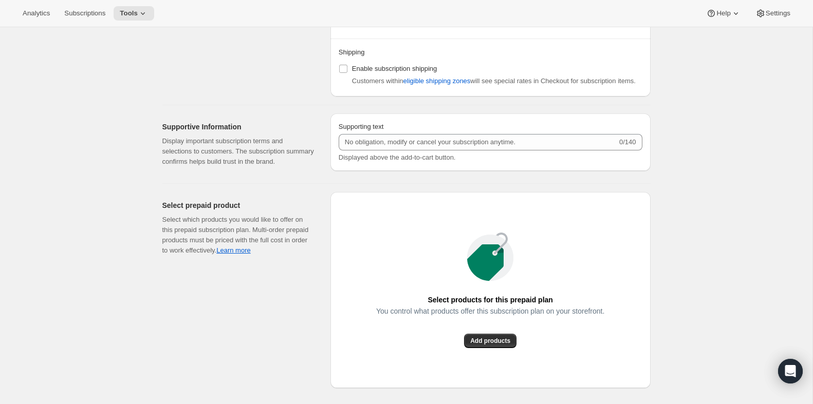
scroll to position [1011, 0]
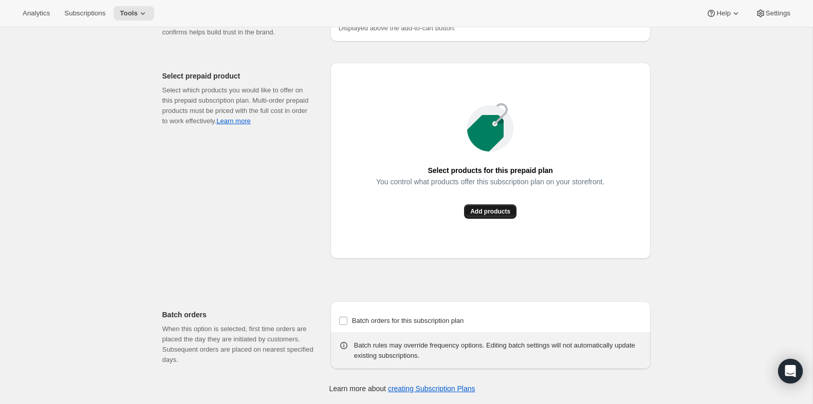
click at [488, 214] on span "Add products" at bounding box center [490, 212] width 40 height 8
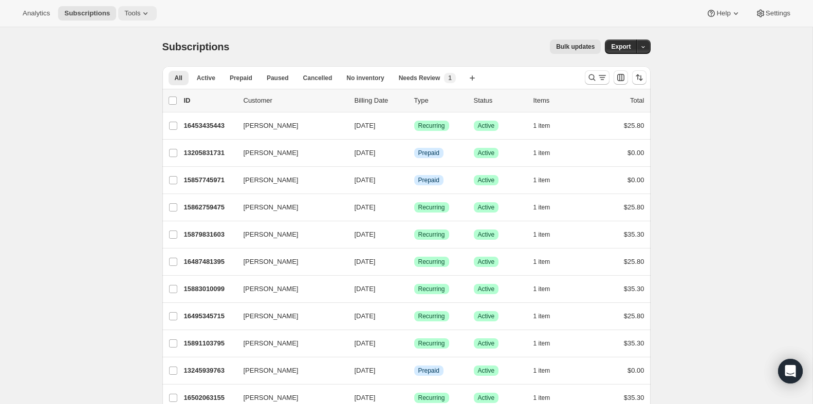
click at [139, 16] on span "Tools" at bounding box center [132, 13] width 16 height 8
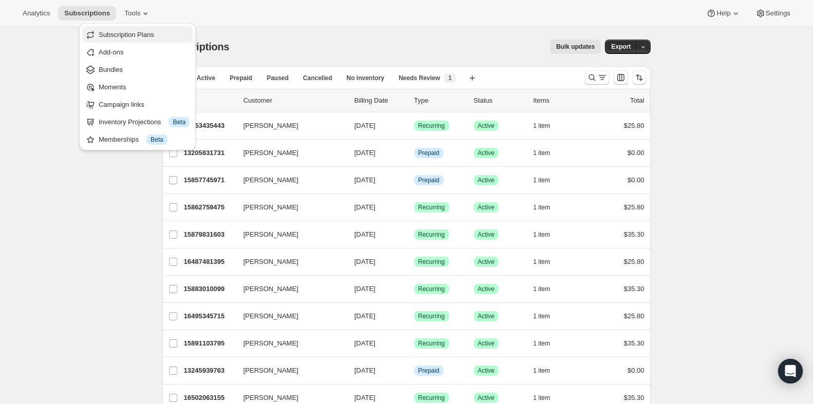
click at [132, 33] on span "Subscription Plans" at bounding box center [127, 35] width 56 height 8
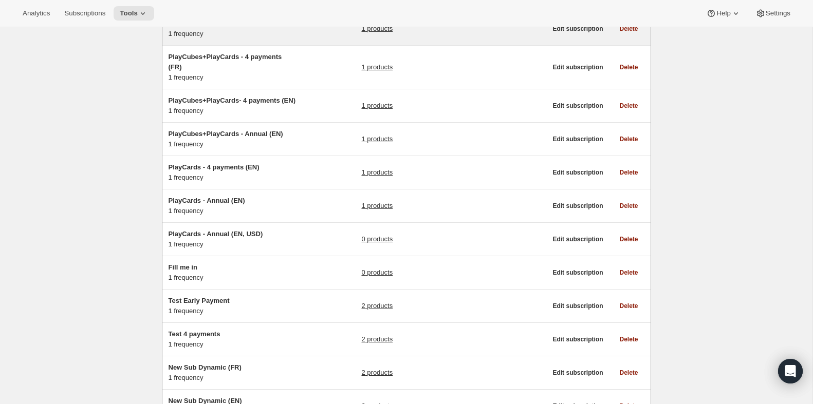
scroll to position [174, 0]
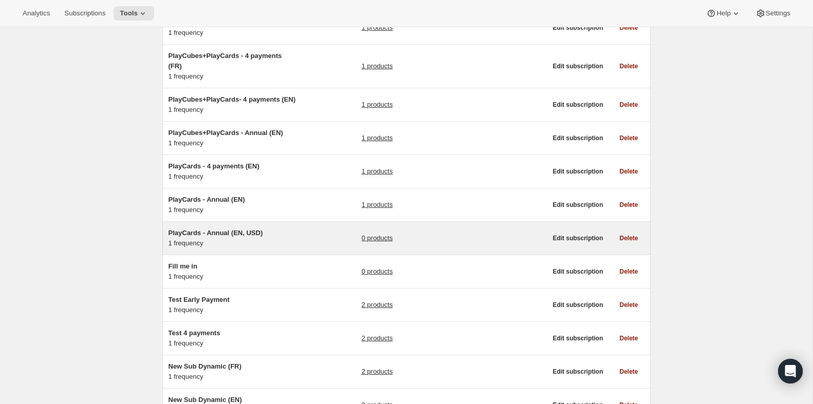
click at [321, 247] on div "PlayCards - Annual (EN, USD) 1 frequency 0 products" at bounding box center [358, 238] width 378 height 21
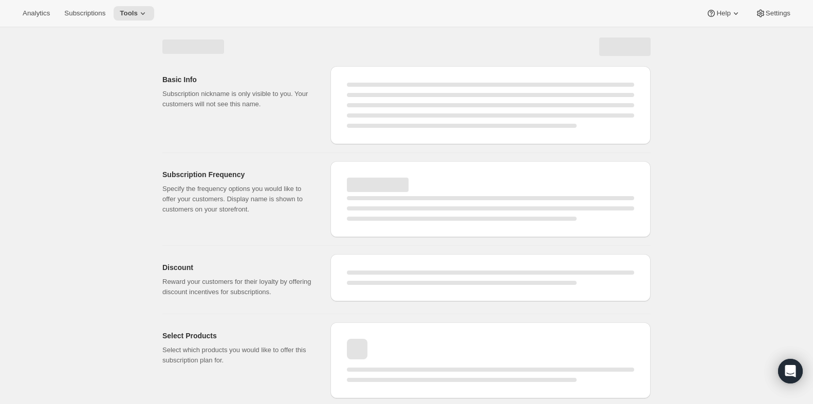
select select "WEEK"
select select "MONTH"
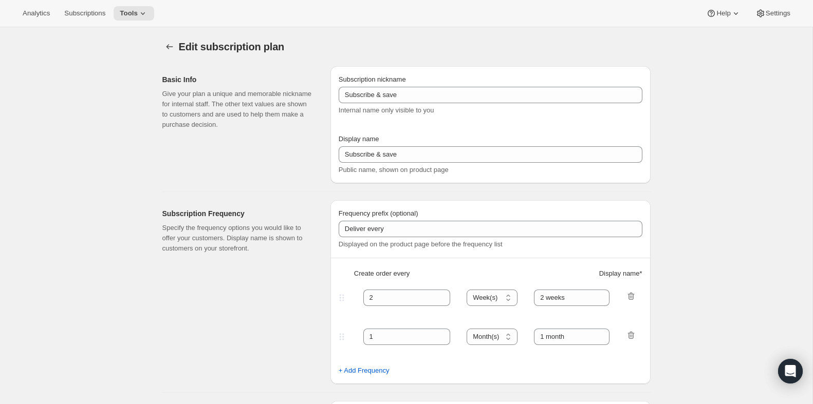
type input "PlayCards - Annual (EN, USD)"
type input "Annual (1 Payment for the Year - SAVE 25%)"
select select "ENABLED"
select select "MONTH"
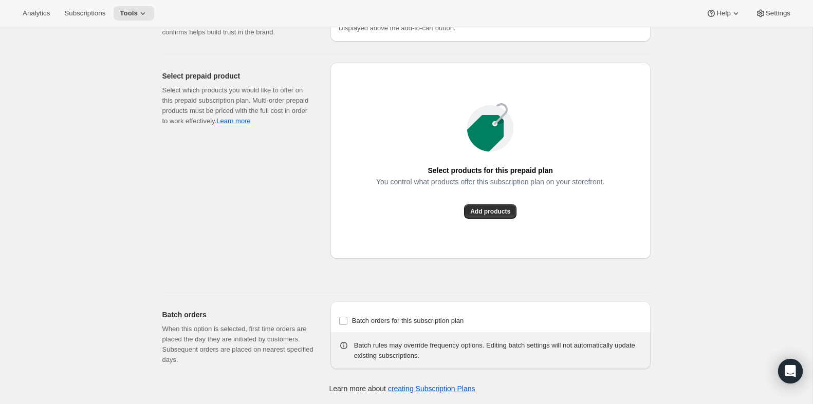
scroll to position [943, 0]
click at [514, 214] on button "Add products" at bounding box center [490, 212] width 52 height 14
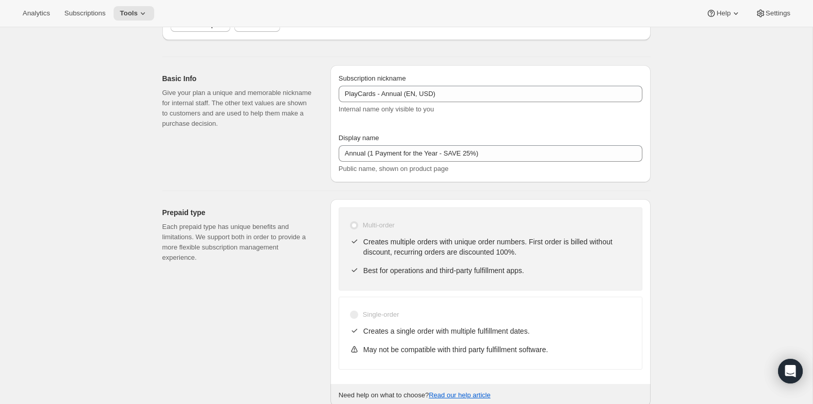
scroll to position [0, 0]
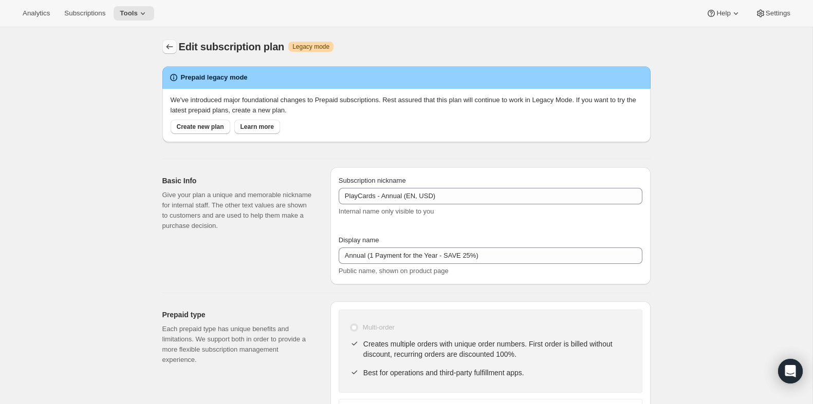
click at [174, 49] on icon "Subscription plans" at bounding box center [169, 47] width 10 height 10
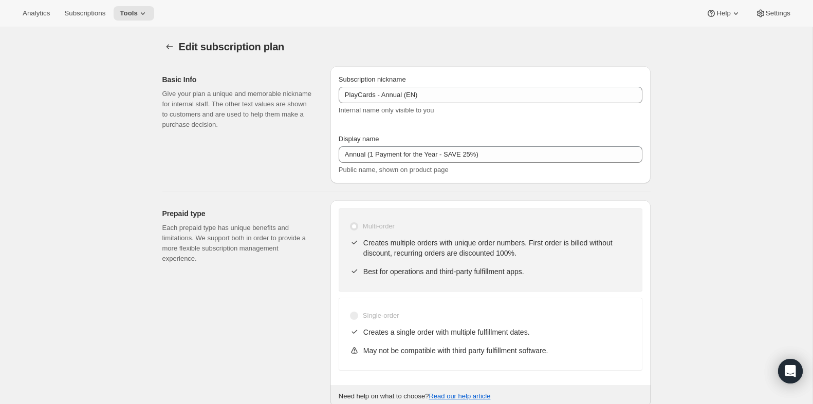
select select "MONTH"
select select "ENABLED"
click at [168, 46] on icon "Subscription plans" at bounding box center [169, 47] width 10 height 10
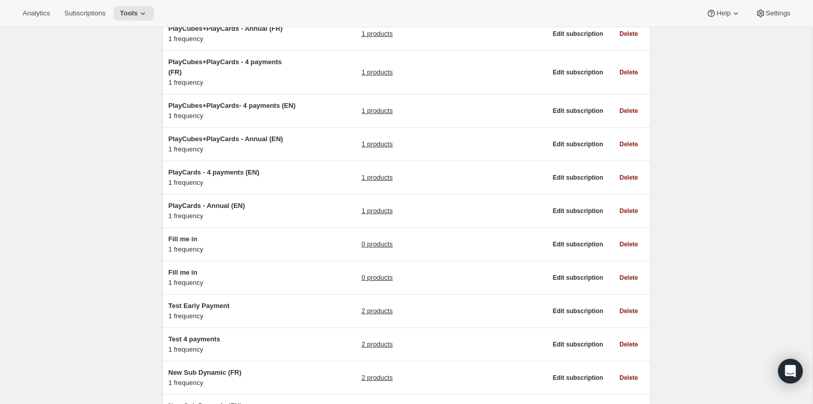
scroll to position [169, 0]
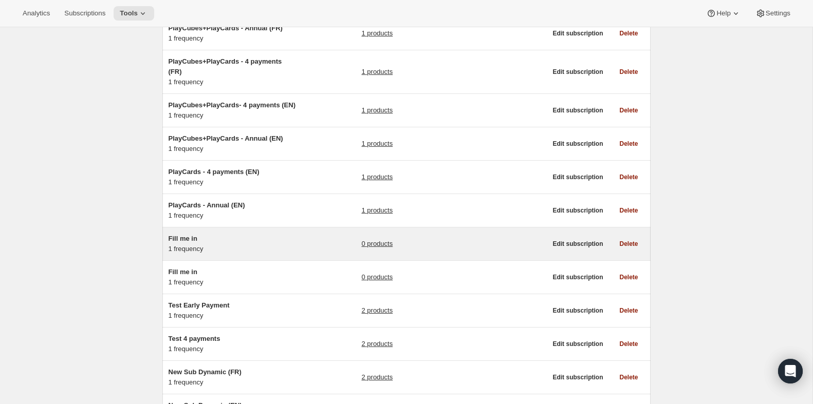
click at [202, 254] on div "Fill me in 1 frequency" at bounding box center [233, 244] width 128 height 21
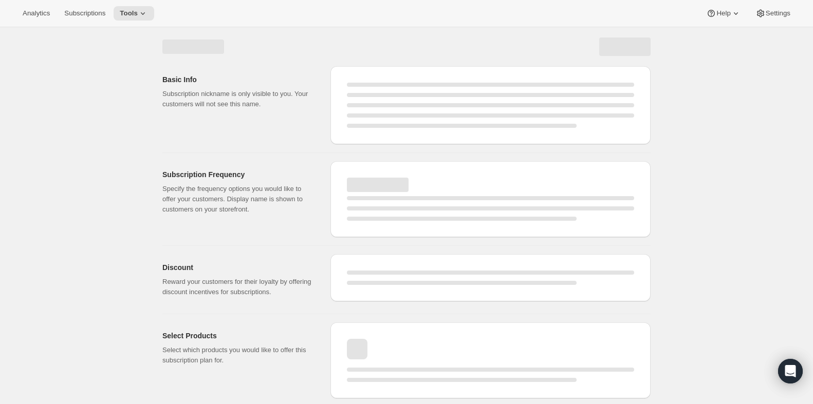
select select "WEEK"
select select "MONTH"
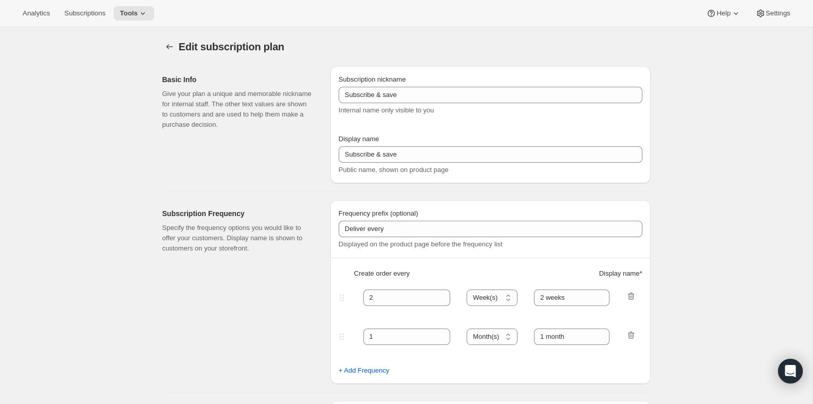
type input "Fill me in"
type input "Subscribe & Save"
select select "ENABLED"
select select "MONTH"
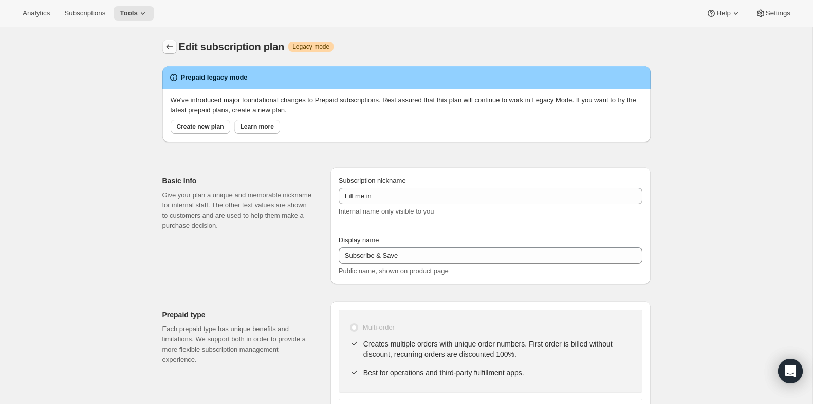
click at [172, 46] on icon "Subscription plans" at bounding box center [169, 47] width 10 height 10
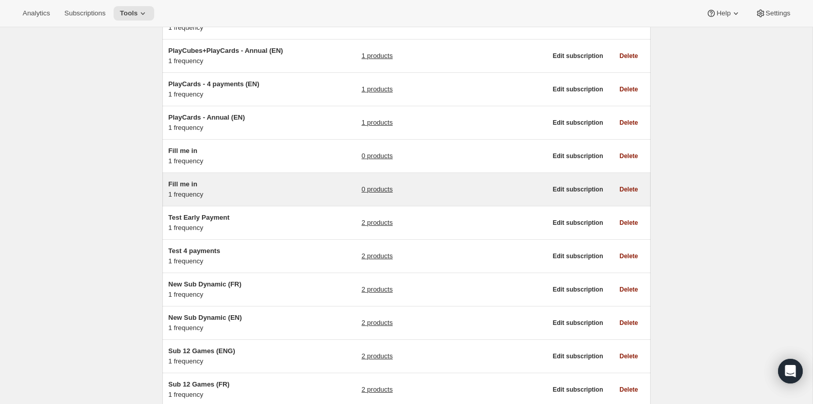
scroll to position [257, 0]
click at [188, 199] on div "Fill me in 1 frequency" at bounding box center [233, 188] width 128 height 21
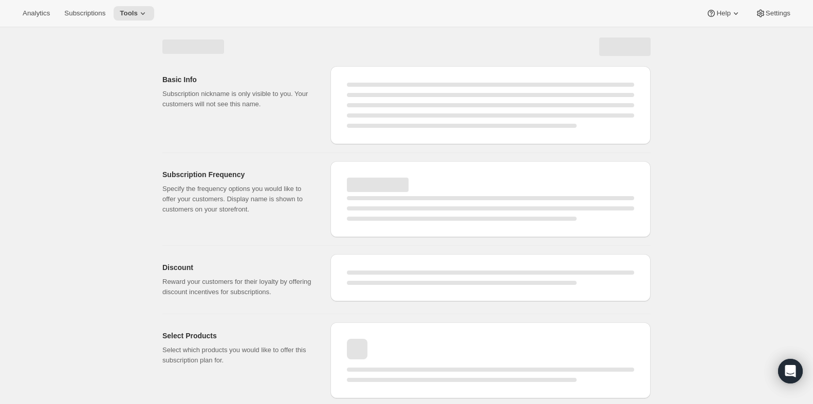
select select "WEEK"
select select "MONTH"
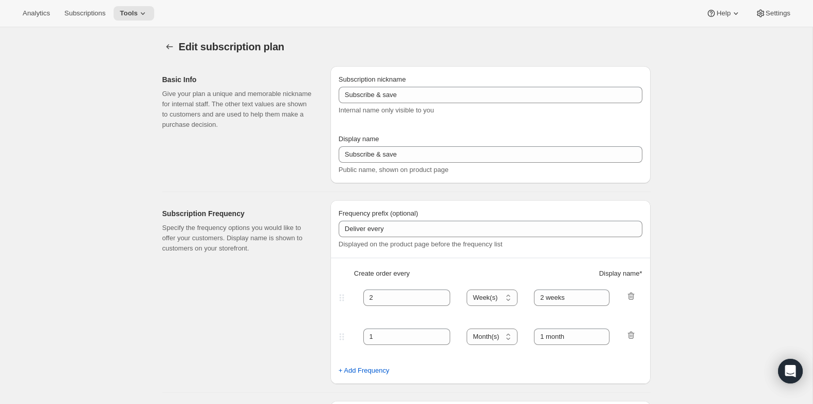
type input "Fill me in"
type input "Subscribe & Save"
select select "ENABLED"
select select "MONTH"
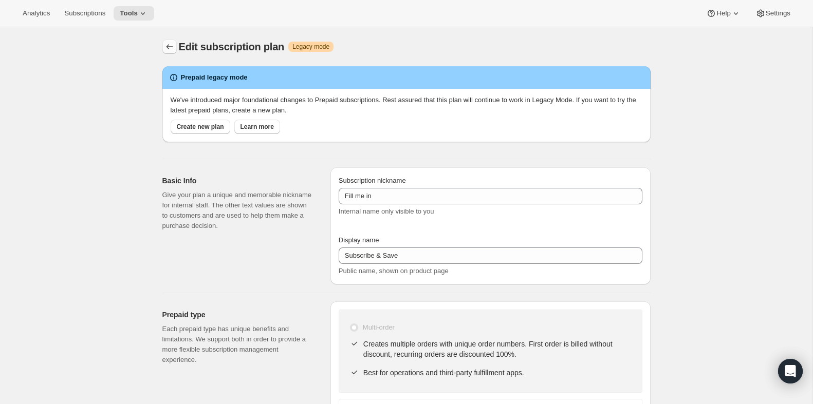
click at [172, 48] on icon "Subscription plans" at bounding box center [169, 47] width 10 height 10
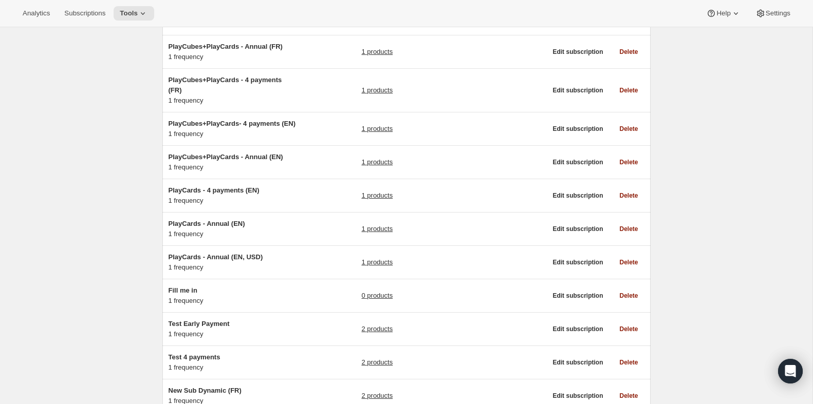
scroll to position [152, 0]
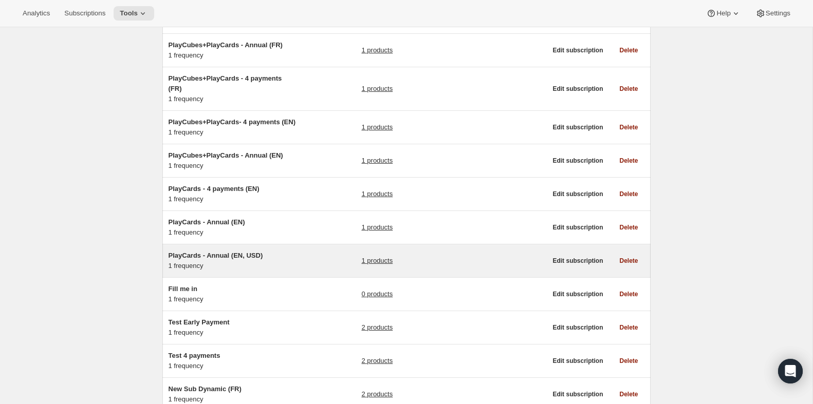
click at [236, 260] on span "PlayCards - Annual (EN, USD)" at bounding box center [216, 256] width 95 height 8
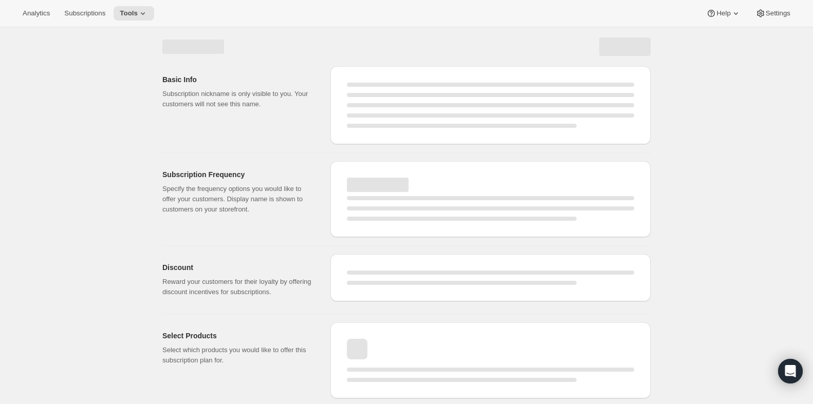
select select "WEEK"
select select "MONTH"
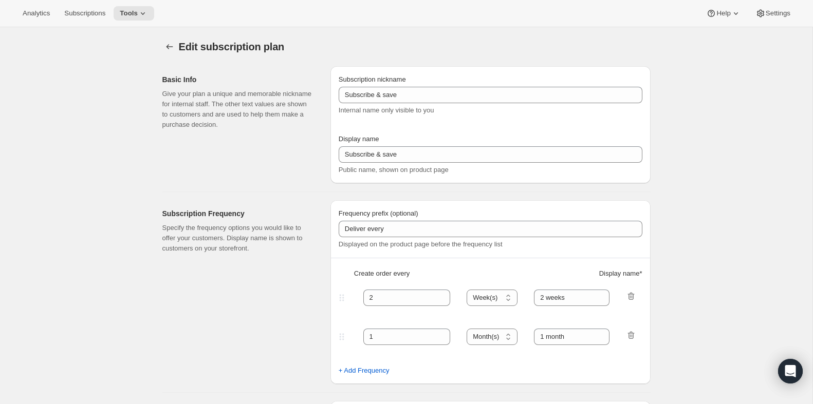
type input "PlayCards - Annual (EN, USD)"
type input "Annual (1 Payment for the Year - SAVE 25%)"
select select "ENABLED"
select select "MONTH"
